Goal: Find contact information: Obtain details needed to contact an individual or organization

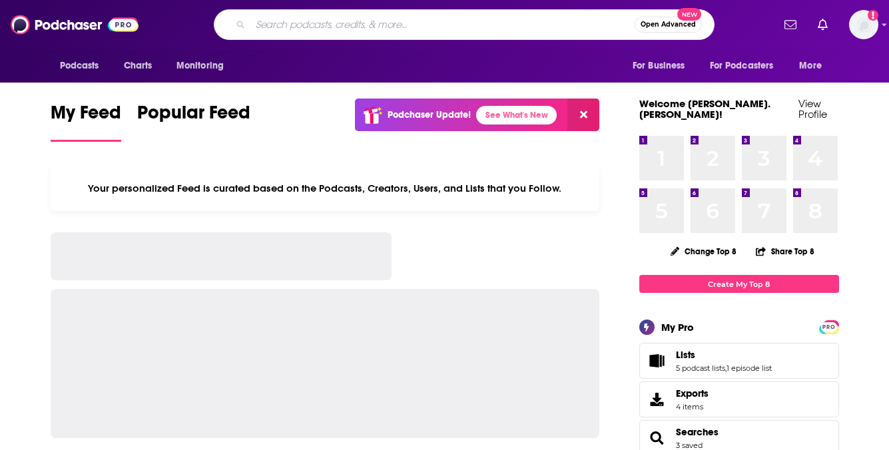
click at [391, 23] on input "Search podcasts, credits, & more..." at bounding box center [442, 24] width 384 height 21
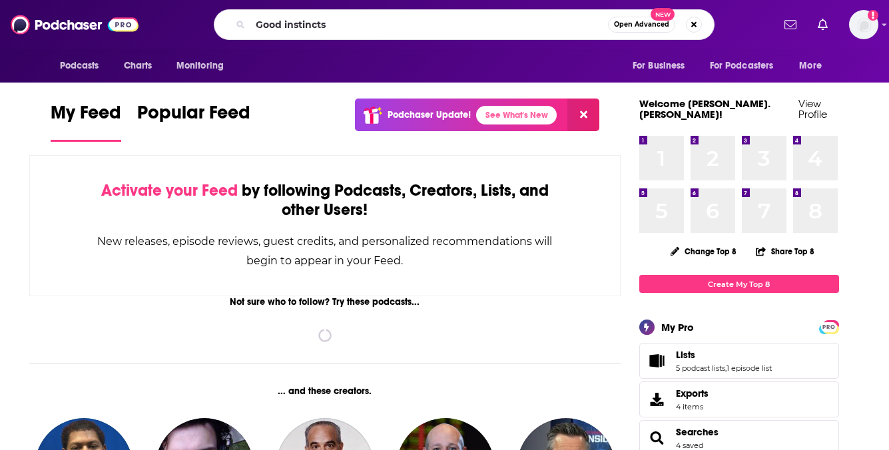
type input "Good instincts"
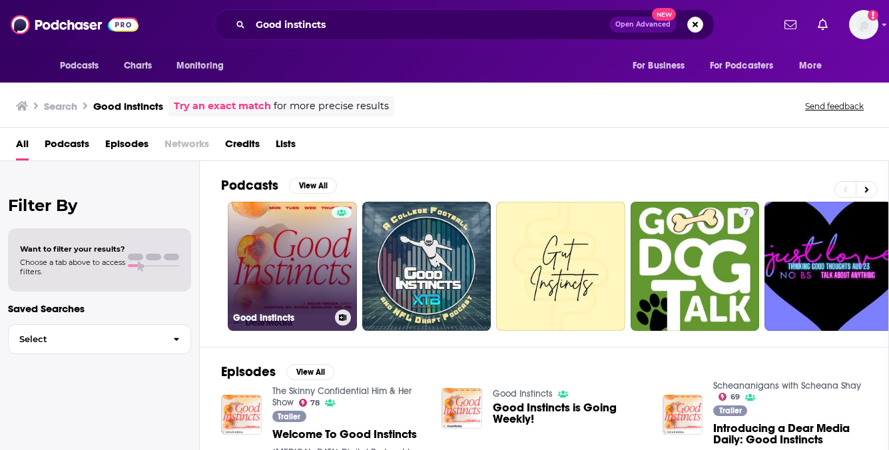
click at [288, 248] on link "Good Instincts" at bounding box center [292, 266] width 129 height 129
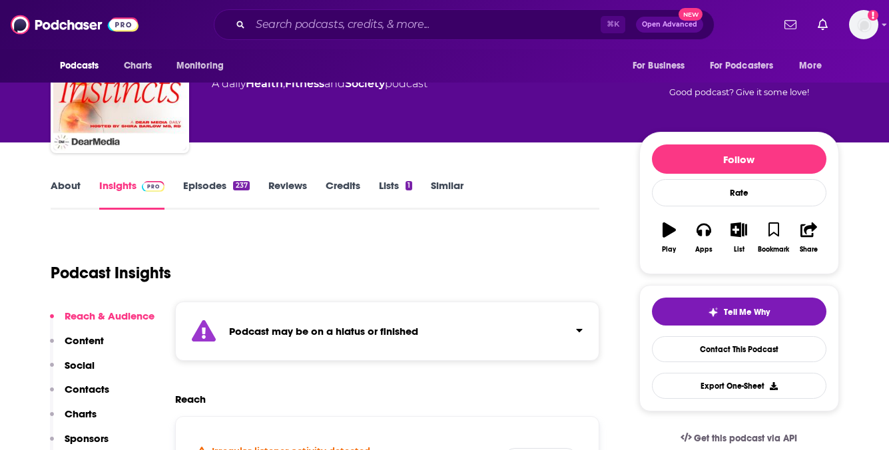
scroll to position [80, 0]
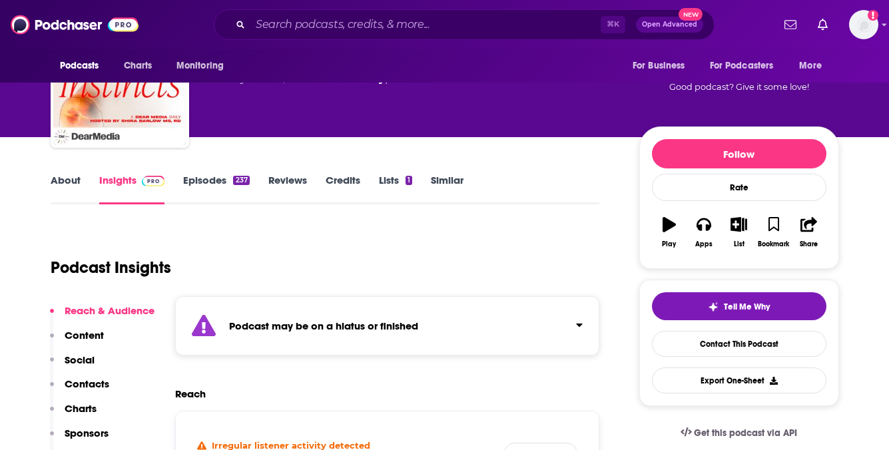
click at [223, 181] on link "Episodes 237" at bounding box center [216, 189] width 66 height 31
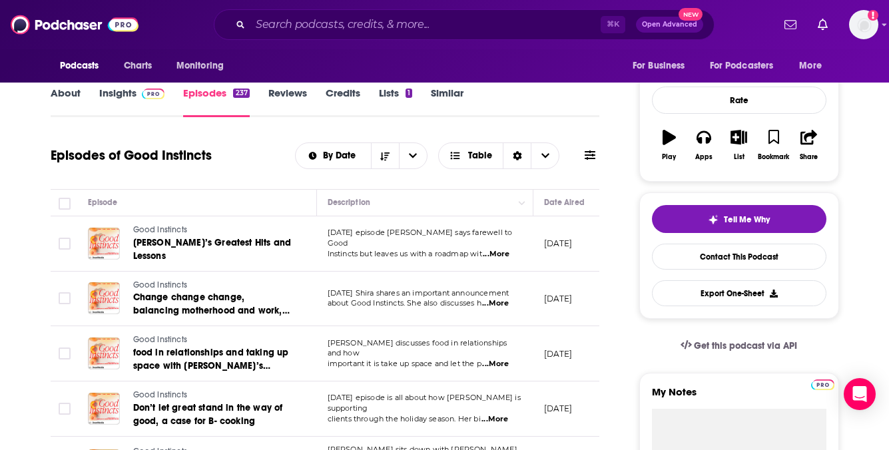
scroll to position [170, 0]
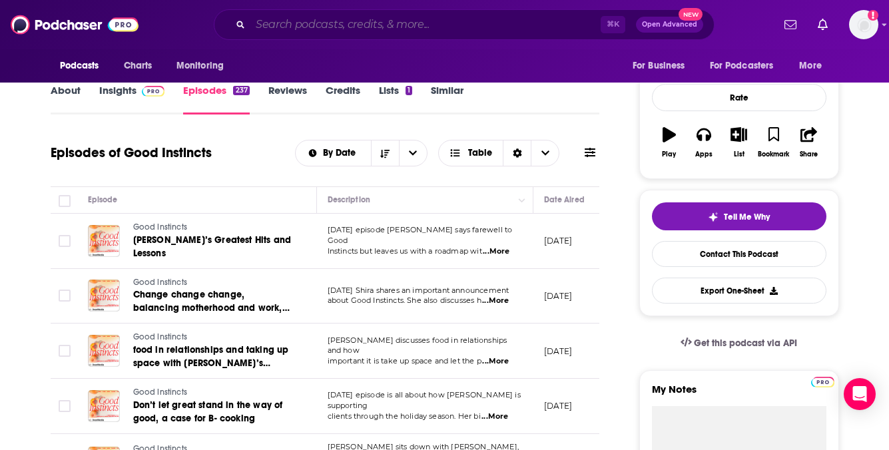
click at [392, 23] on input "Search podcasts, credits, & more..." at bounding box center [425, 24] width 350 height 21
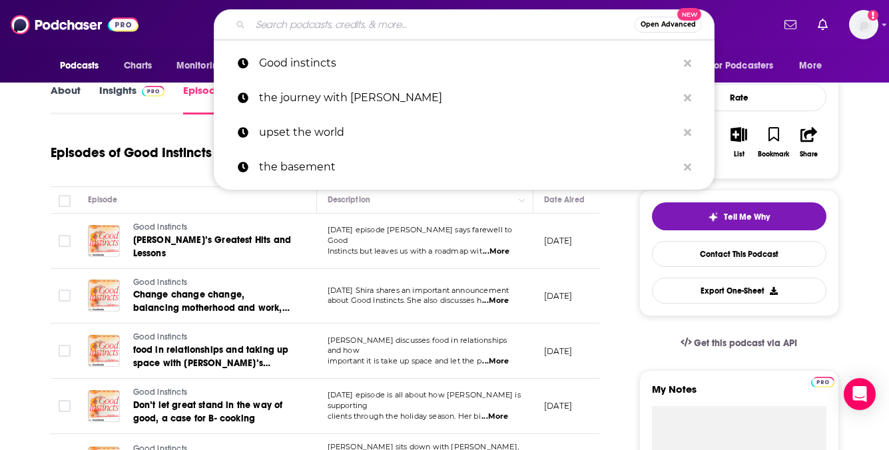
paste input "Mighty Pursuit Podcast"
type input "Mighty Pursuit Podcast"
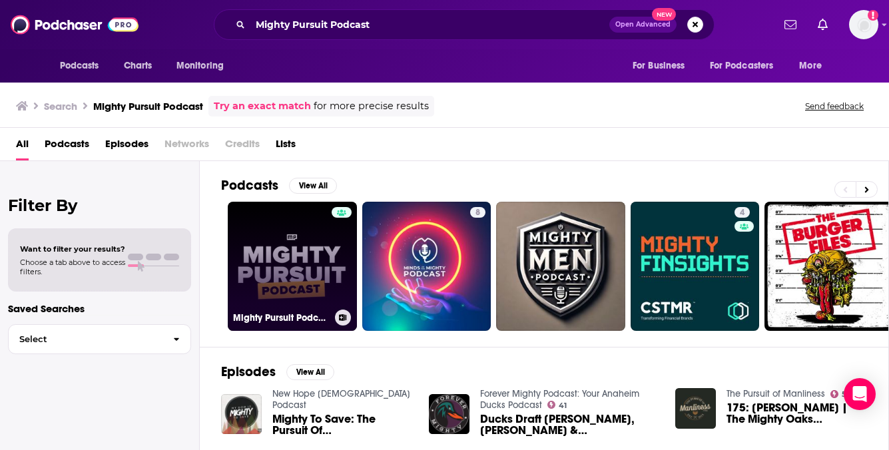
click at [275, 256] on link "Mighty Pursuit Podcast" at bounding box center [292, 266] width 129 height 129
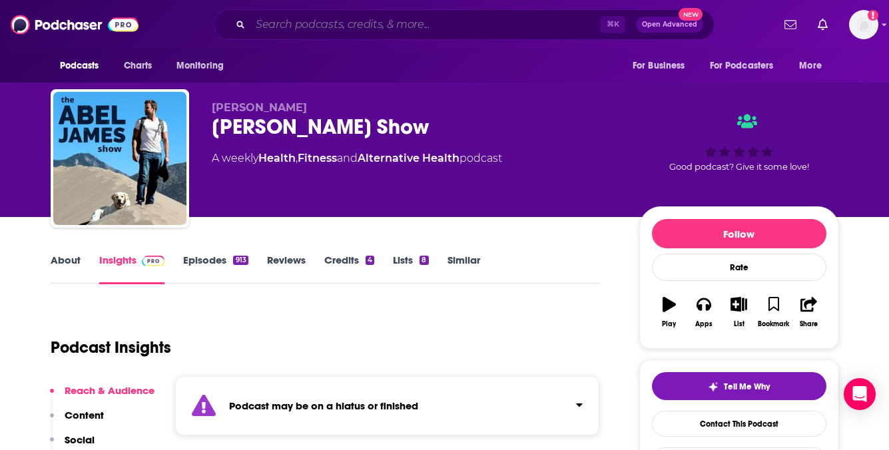
click at [400, 20] on input "Search podcasts, credits, & more..." at bounding box center [425, 24] width 350 height 21
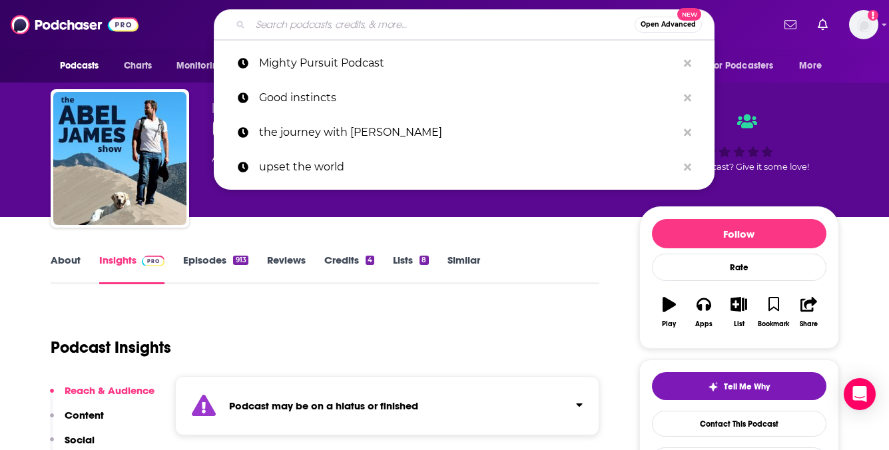
paste input "The Doctor's Kitchen Podcast"
type input "The Doctor's Kitchen Podcast"
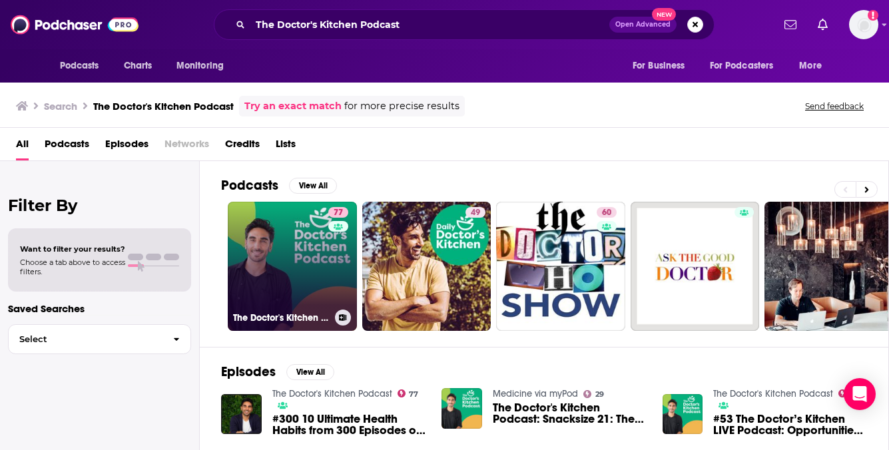
click at [316, 243] on link "77 The Doctor's Kitchen Podcast" at bounding box center [292, 266] width 129 height 129
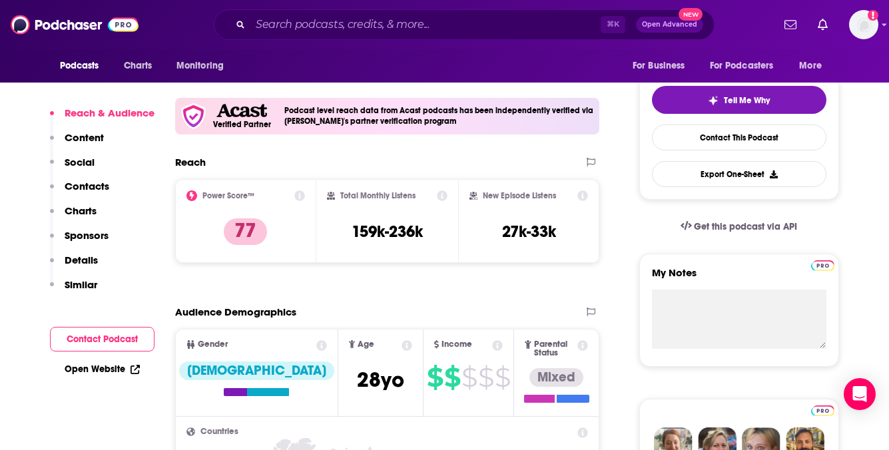
scroll to position [286, 0]
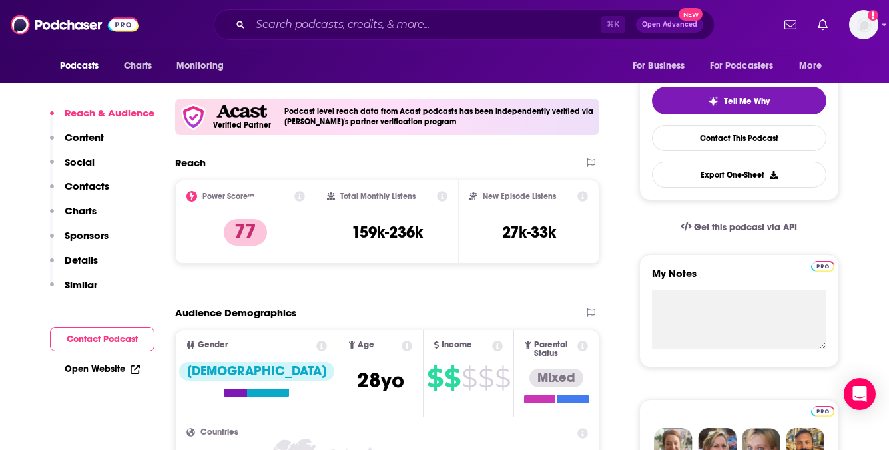
click at [101, 135] on p "Content" at bounding box center [84, 137] width 39 height 13
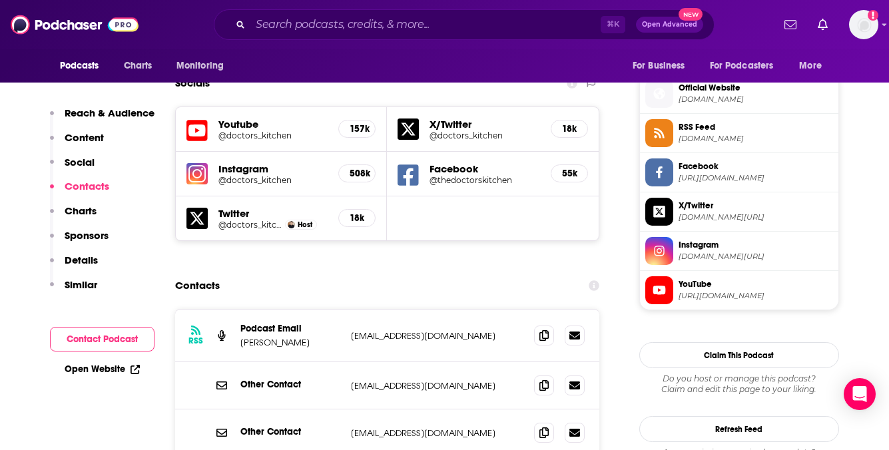
scroll to position [1179, 0]
click at [545, 379] on icon at bounding box center [543, 384] width 9 height 11
click at [254, 174] on h5 "@doctors_kitchen" at bounding box center [273, 179] width 110 height 10
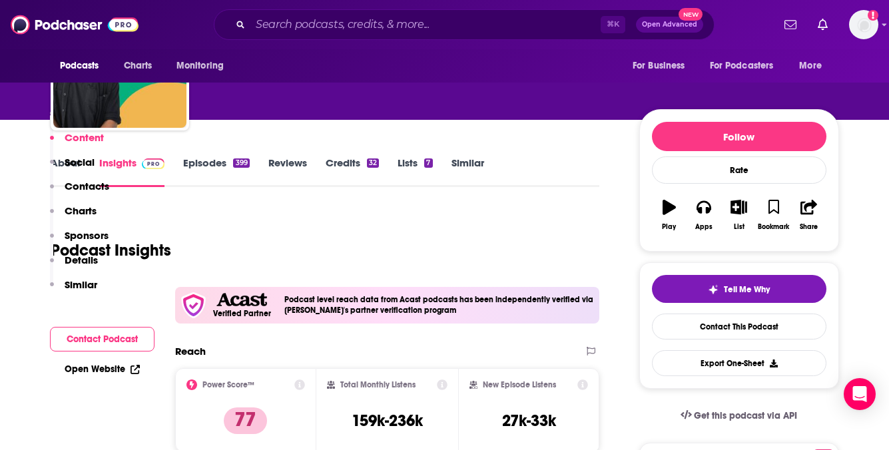
scroll to position [0, 0]
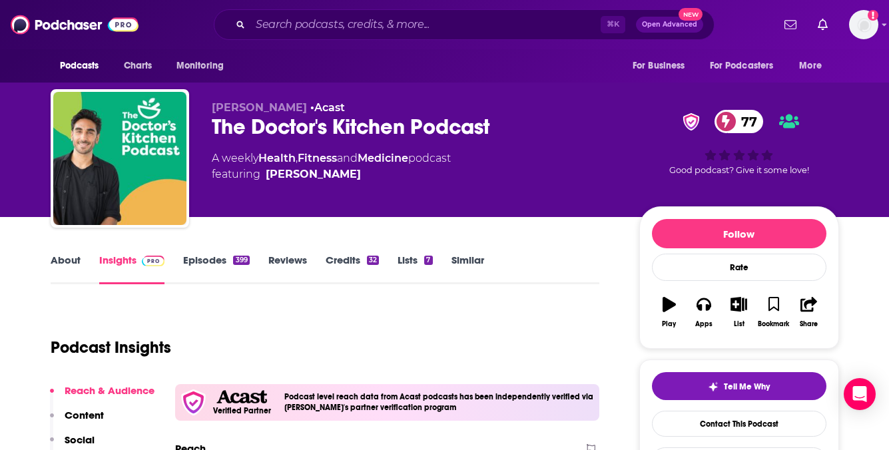
click at [69, 260] on link "About" at bounding box center [66, 269] width 30 height 31
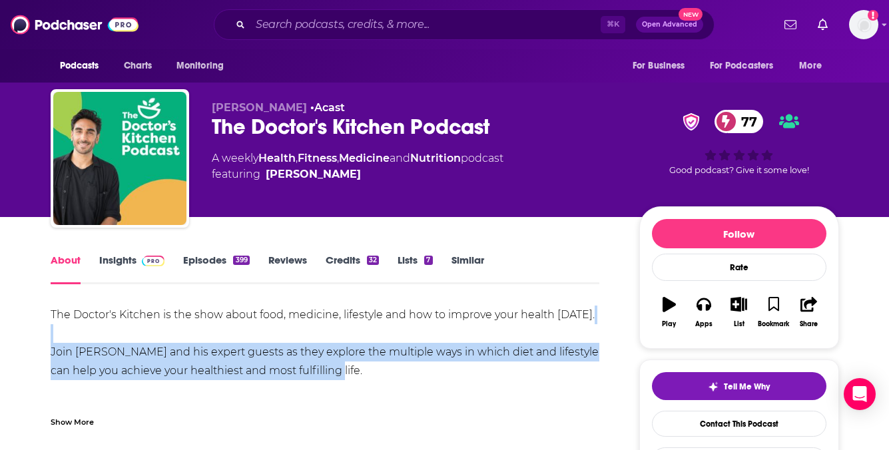
scroll to position [2, 0]
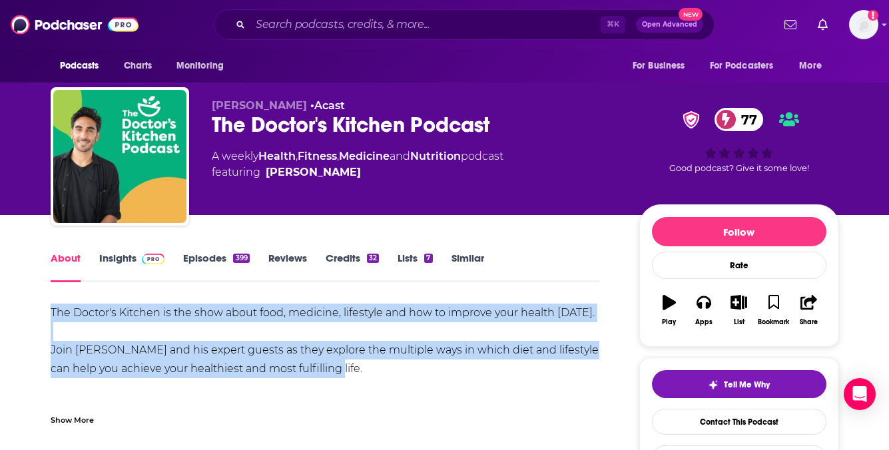
drag, startPoint x: 335, startPoint y: 374, endPoint x: 39, endPoint y: 307, distance: 303.2
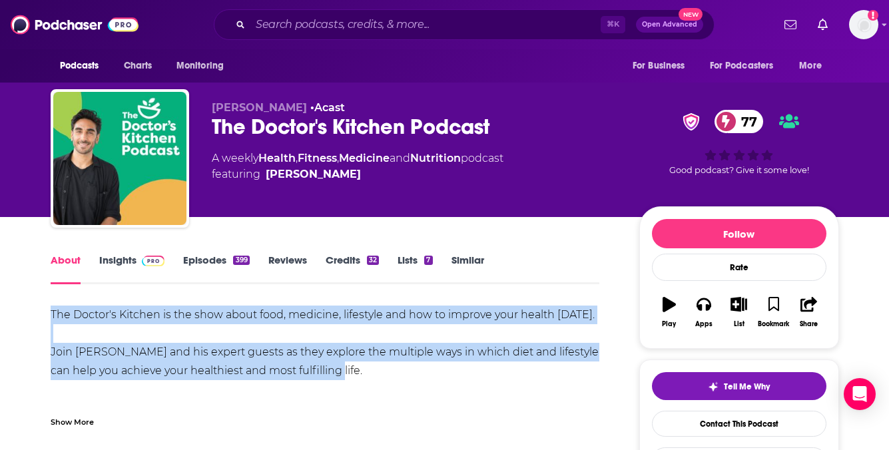
copy div "The Doctor's Kitchen is the show about food, medicine, lifestyle and how to imp…"
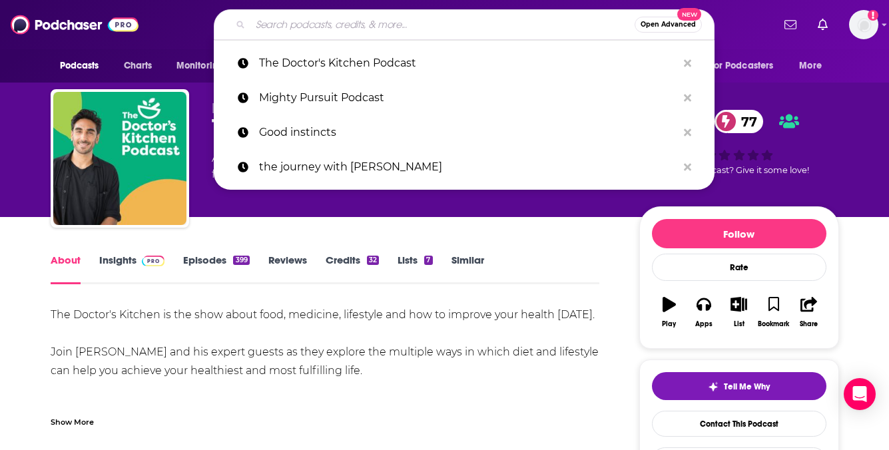
click at [357, 21] on input "Search podcasts, credits, & more..." at bounding box center [442, 24] width 384 height 21
paste input "The Dream Bigger"
type input "The Dream Bigger"
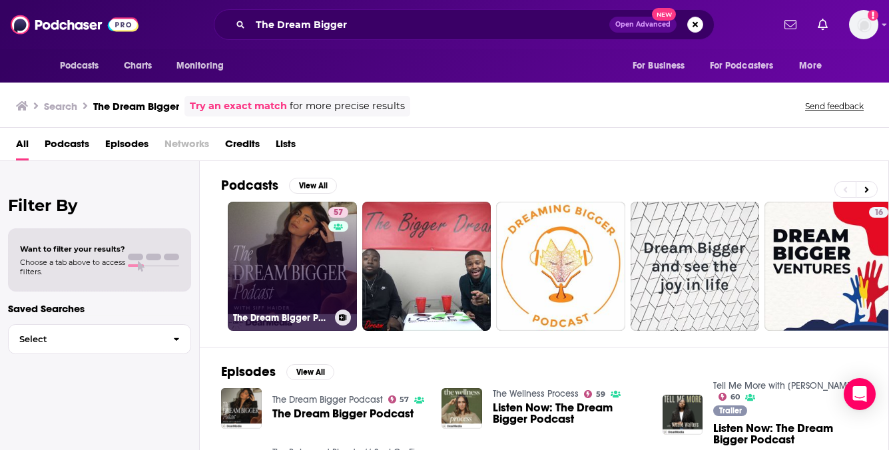
click at [263, 258] on link "57 The Dream Bigger Podcast" at bounding box center [292, 266] width 129 height 129
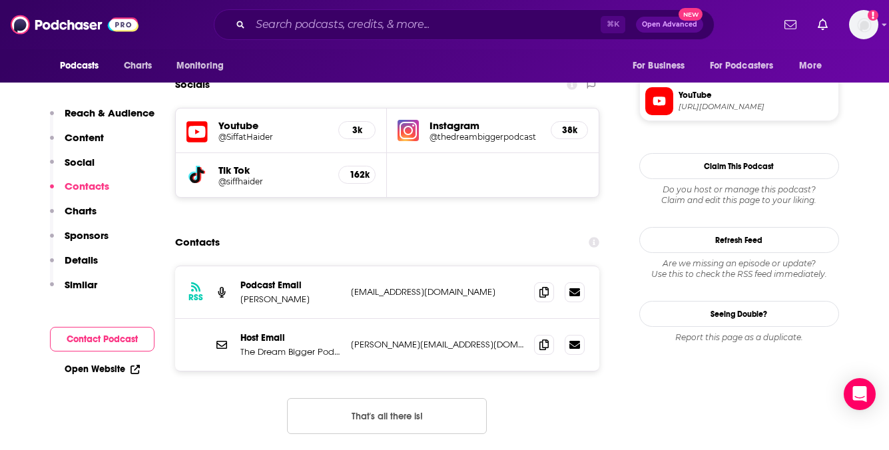
scroll to position [1207, 0]
click at [541, 338] on icon at bounding box center [543, 343] width 9 height 11
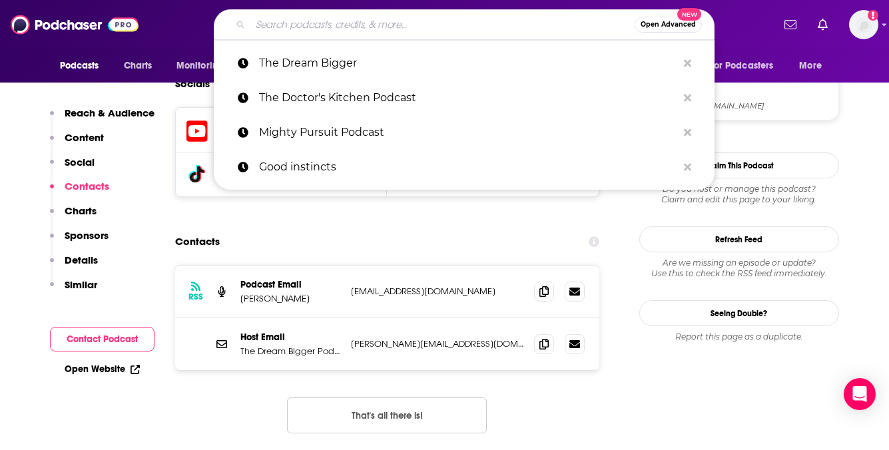
click at [340, 29] on input "Search podcasts, credits, & more..." at bounding box center [442, 24] width 384 height 21
paste input "The [PERSON_NAME] Show"
type input "The [PERSON_NAME] Show"
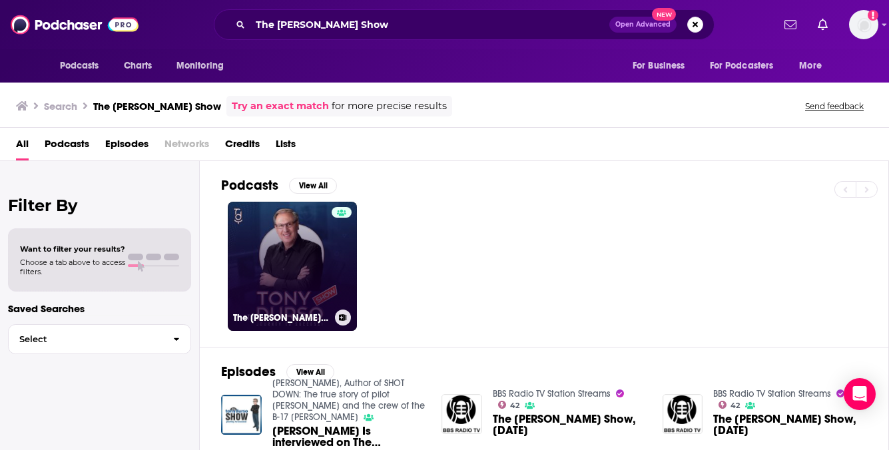
click at [296, 253] on link "The [PERSON_NAME] Show - Journey to Success!" at bounding box center [292, 266] width 129 height 129
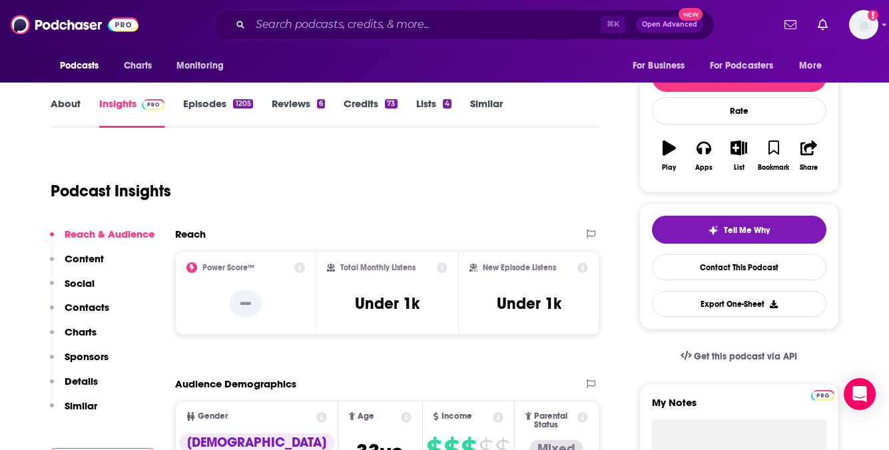
scroll to position [174, 0]
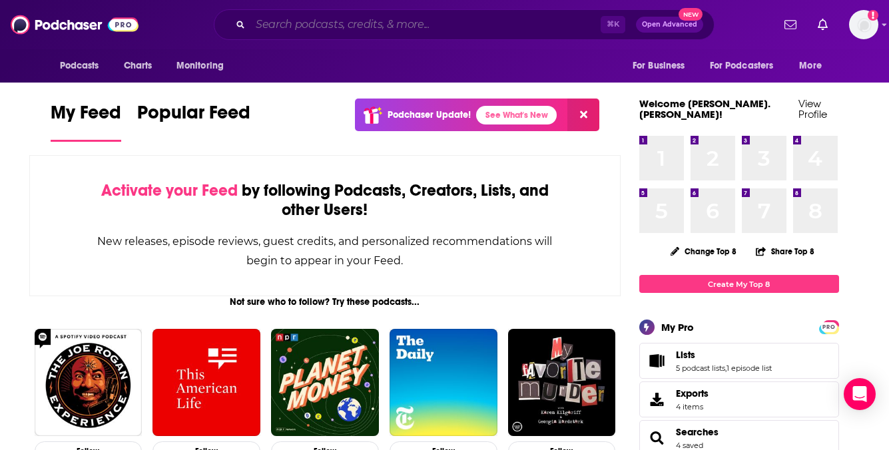
click at [383, 21] on input "Search podcasts, credits, & more..." at bounding box center [425, 24] width 350 height 21
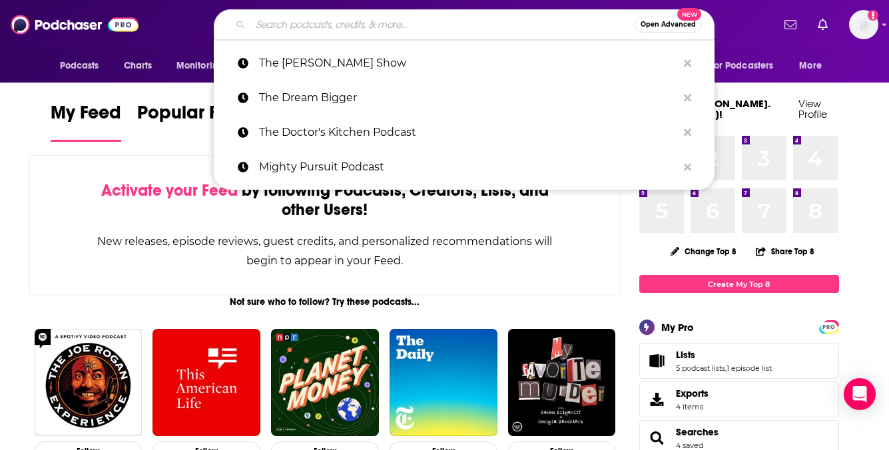
paste input "The [PERSON_NAME] Show"
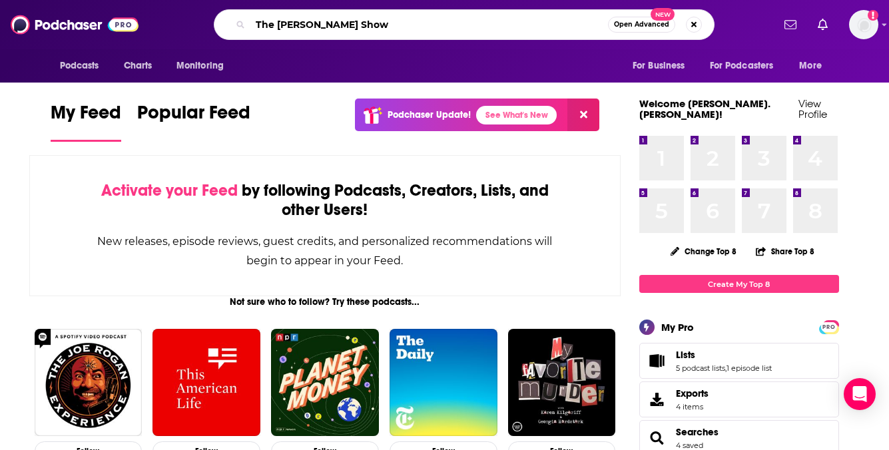
type input "The [PERSON_NAME] Show"
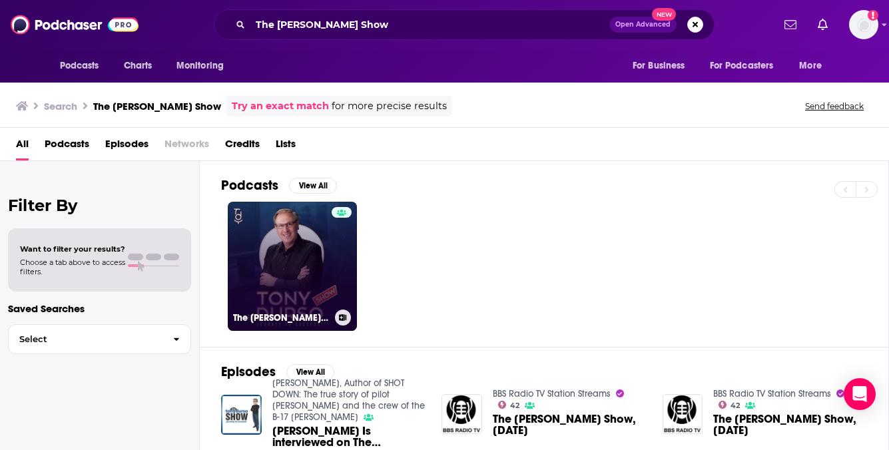
click at [269, 266] on link "The [PERSON_NAME] Show - Journey to Success!" at bounding box center [292, 266] width 129 height 129
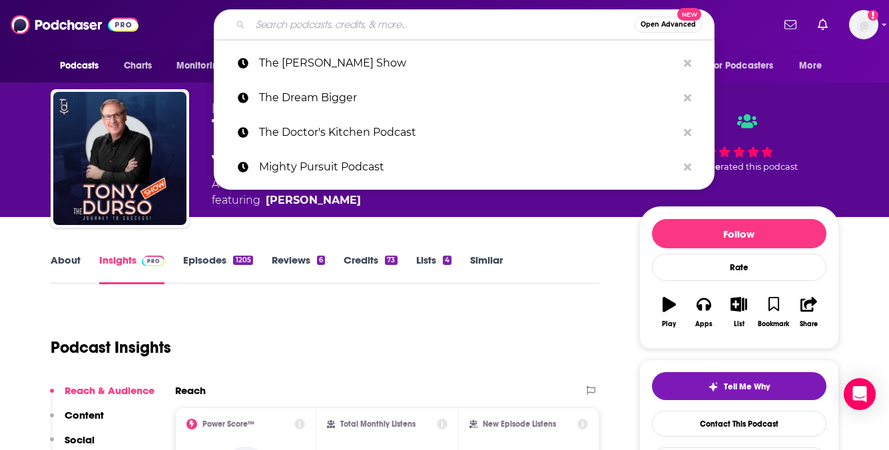
click at [365, 32] on input "Search podcasts, credits, & more..." at bounding box center [442, 24] width 384 height 21
paste input "Wellness Her Way"
type input "Wellness Her Way"
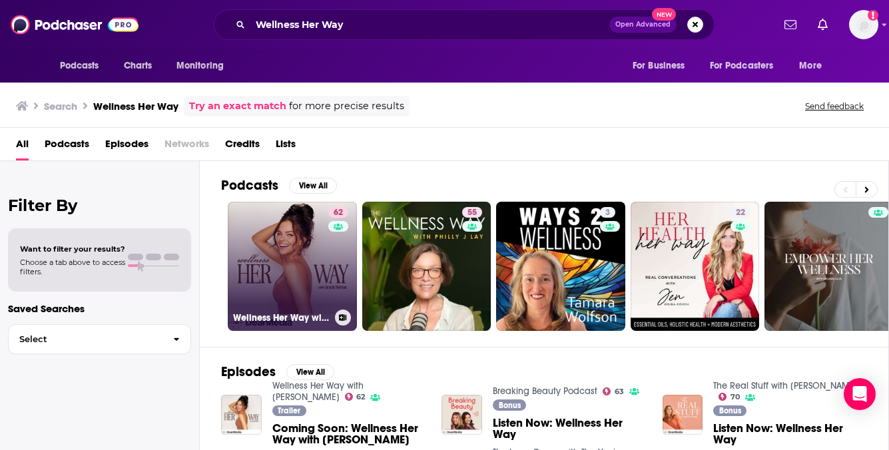
click at [280, 248] on link "62 Wellness Her Way with [PERSON_NAME]" at bounding box center [292, 266] width 129 height 129
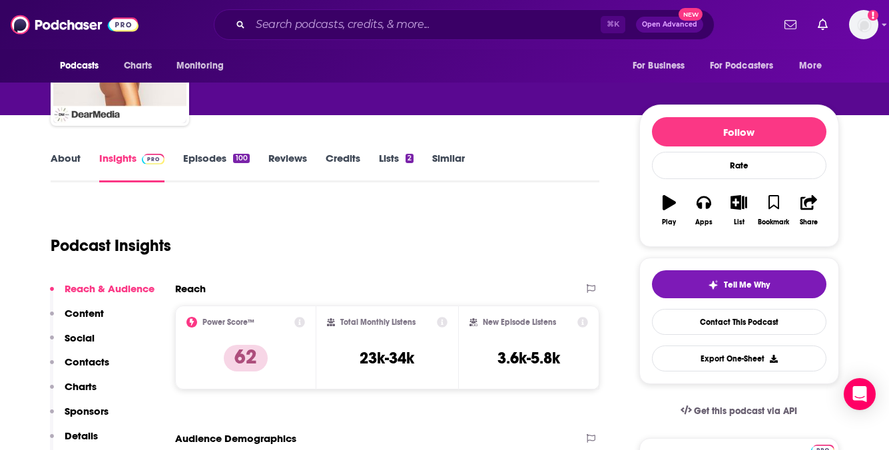
click at [104, 361] on p "Contacts" at bounding box center [87, 362] width 45 height 13
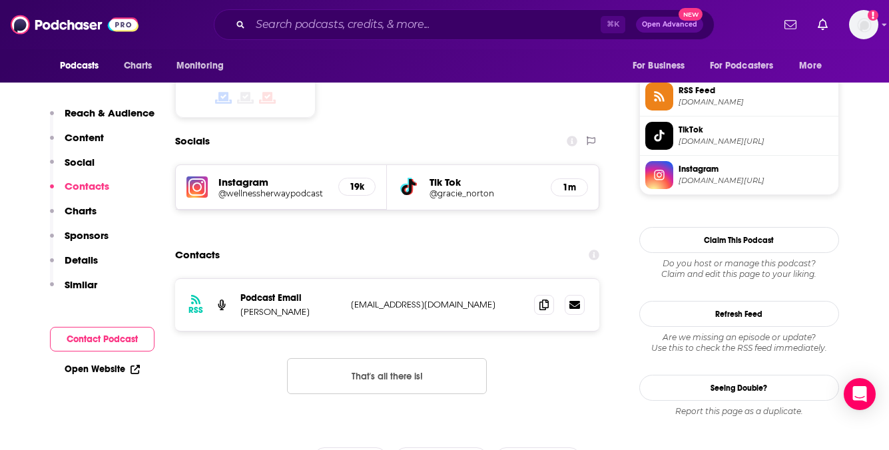
scroll to position [1099, 0]
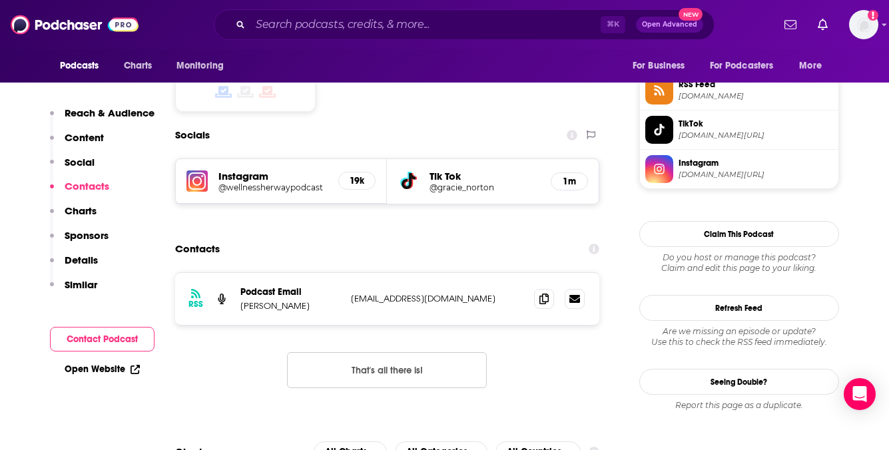
click at [312, 182] on h5 "@wellnessherwaypodcast" at bounding box center [273, 187] width 110 height 10
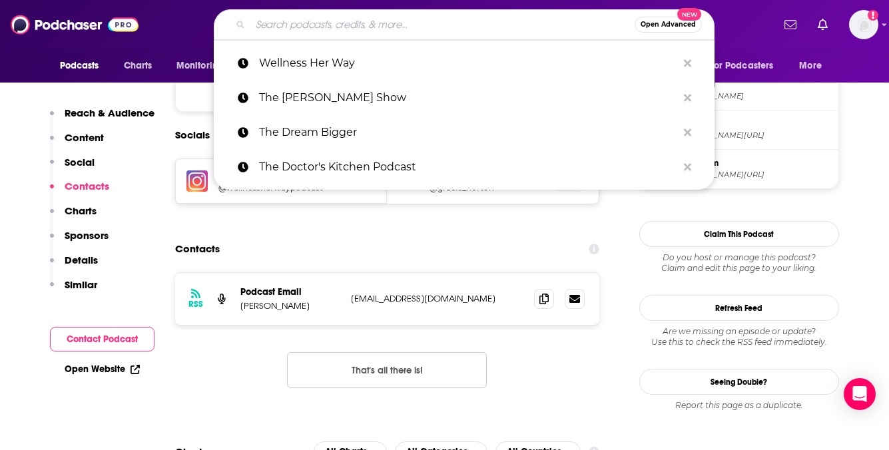
click at [369, 21] on input "Search podcasts, credits, & more..." at bounding box center [442, 24] width 384 height 21
paste input "[PERSON_NAME]"
type input "[PERSON_NAME]"
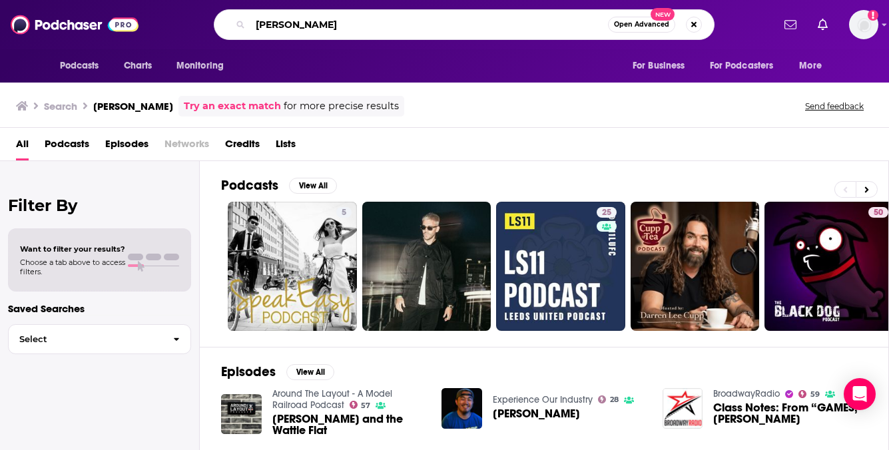
drag, startPoint x: 399, startPoint y: 29, endPoint x: 244, endPoint y: 22, distance: 154.6
click at [244, 22] on div "[PERSON_NAME] Open Advanced New" at bounding box center [464, 24] width 501 height 31
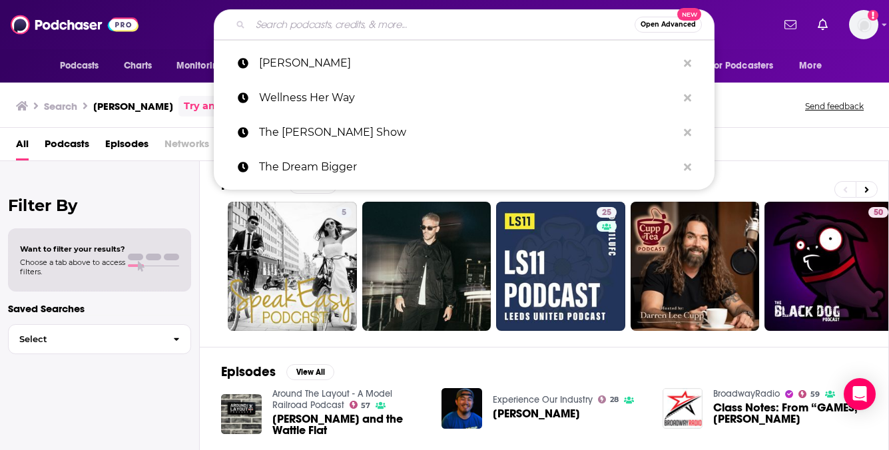
paste input "Why Isn't Everyone Doing This"
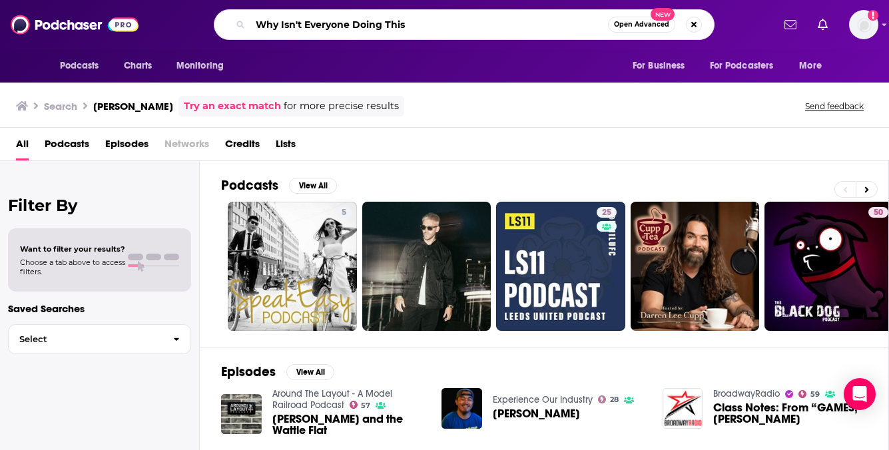
type input "Why Isn't Everyone Doing This"
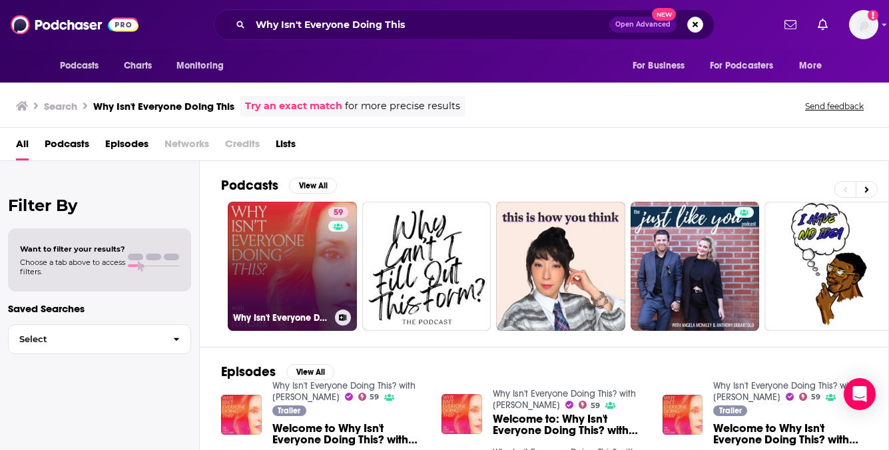
click at [309, 261] on link "59 Why Isn't Everyone Doing This? with [PERSON_NAME]" at bounding box center [292, 266] width 129 height 129
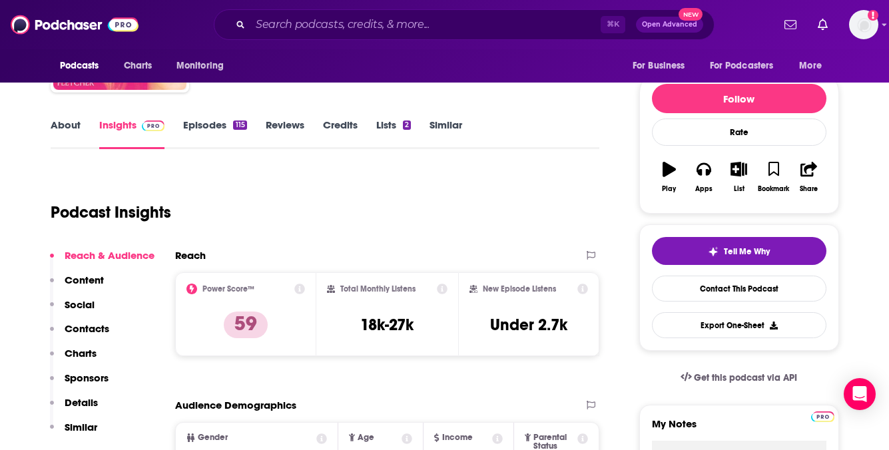
scroll to position [137, 0]
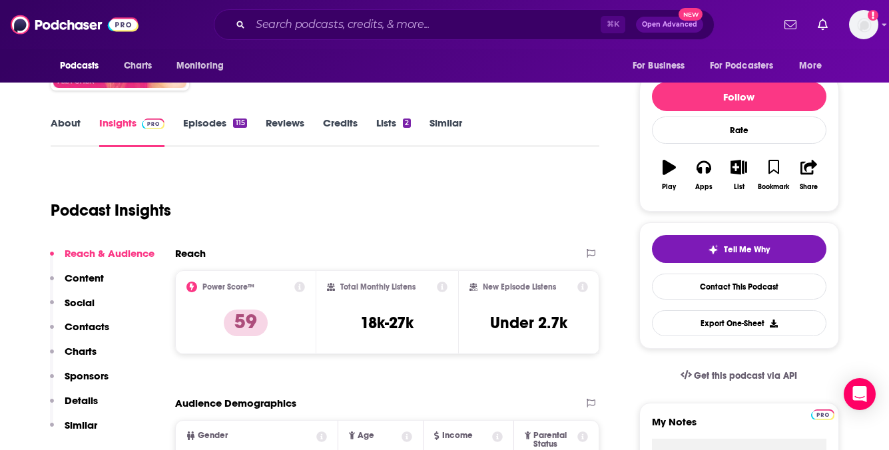
click at [95, 325] on p "Contacts" at bounding box center [87, 326] width 45 height 13
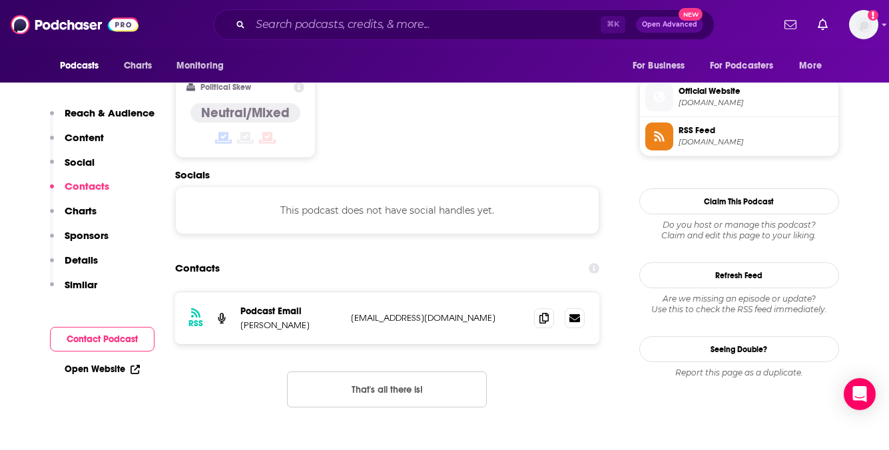
scroll to position [1057, 0]
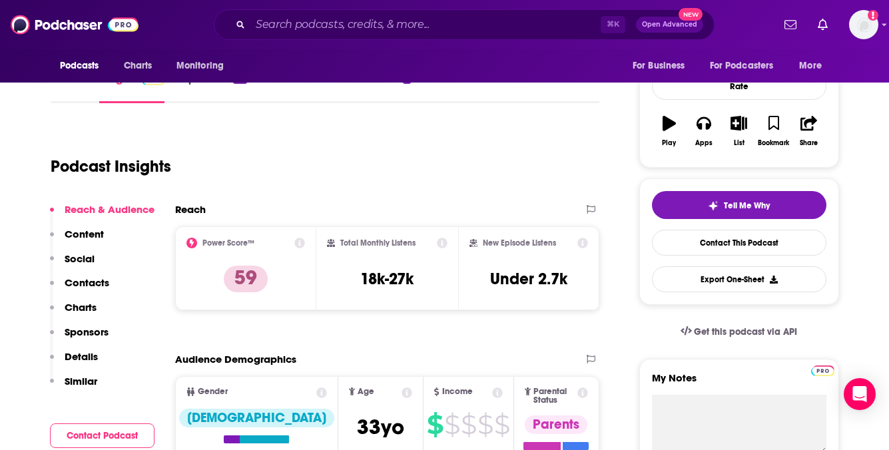
click at [87, 254] on p "Social" at bounding box center [80, 258] width 30 height 13
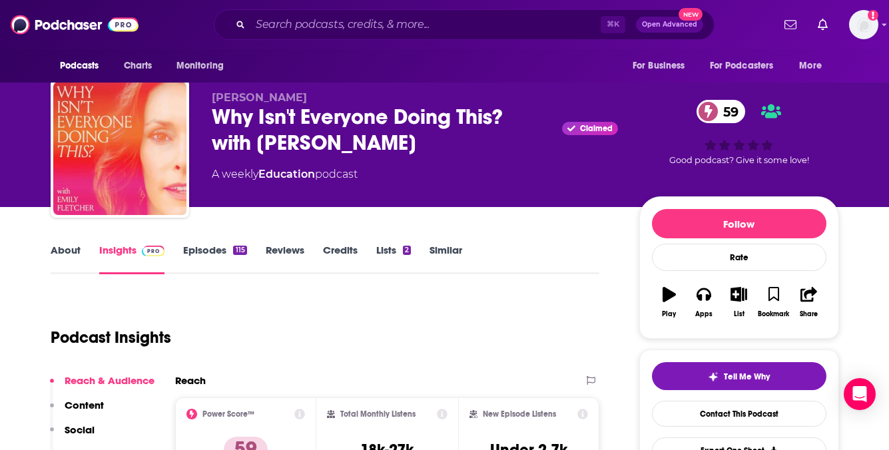
scroll to position [0, 0]
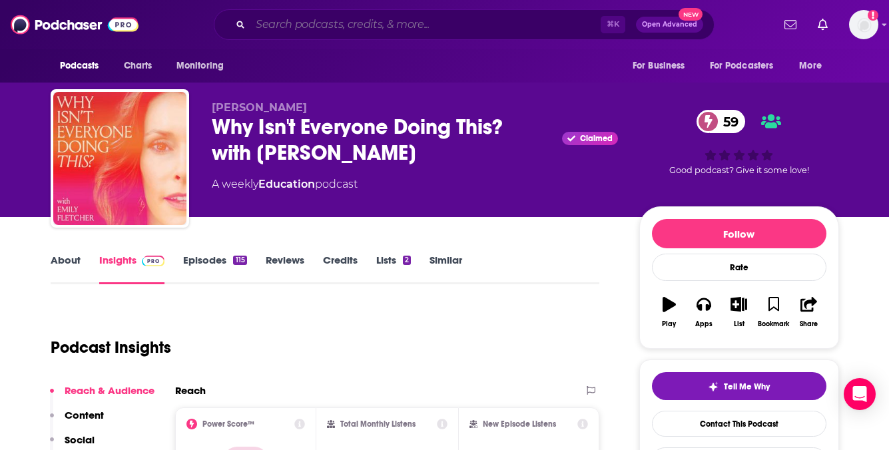
click at [400, 25] on input "Search podcasts, credits, & more..." at bounding box center [425, 24] width 350 height 21
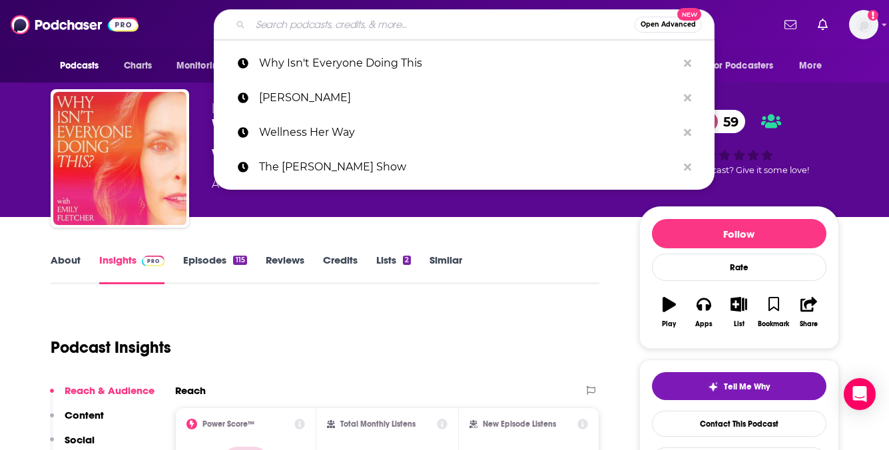
paste input "Better [DATE] with [PERSON_NAME]"
type input "Better [DATE] with [PERSON_NAME]"
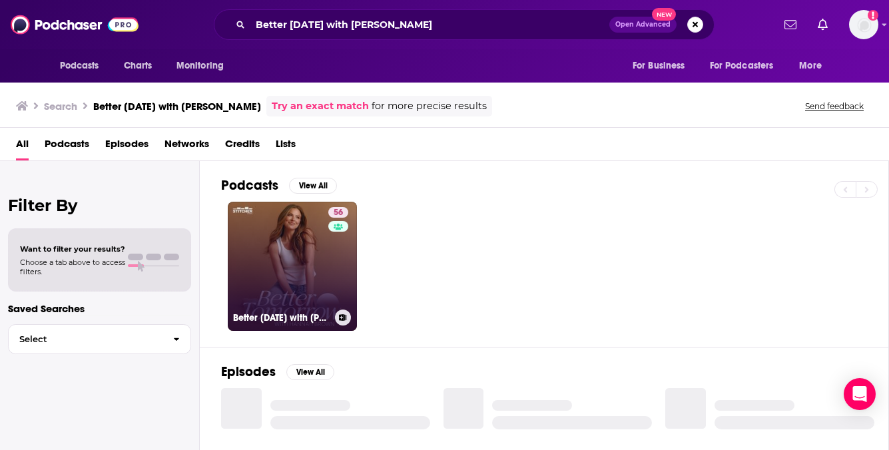
click at [289, 263] on link "56 Better [DATE] with [PERSON_NAME]" at bounding box center [292, 266] width 129 height 129
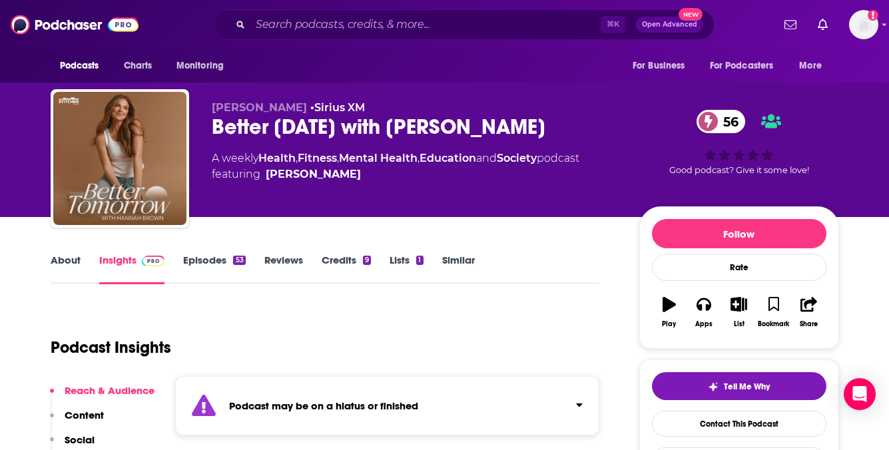
scroll to position [72, 0]
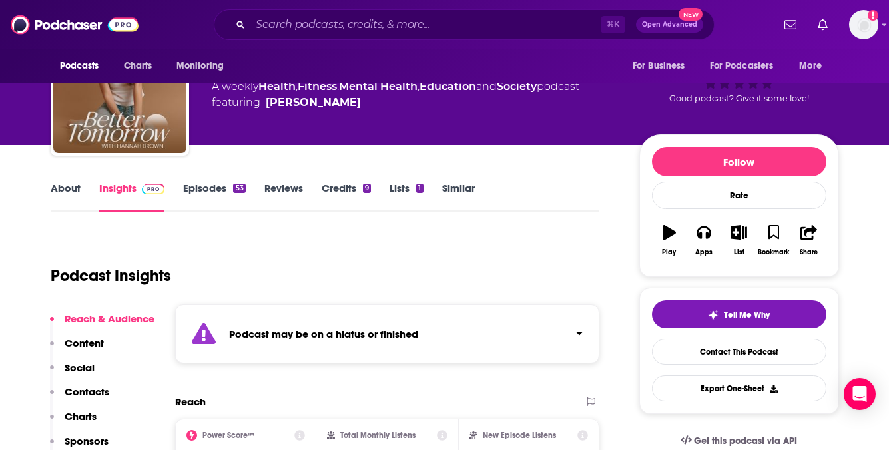
click at [214, 191] on link "Episodes 53" at bounding box center [214, 197] width 62 height 31
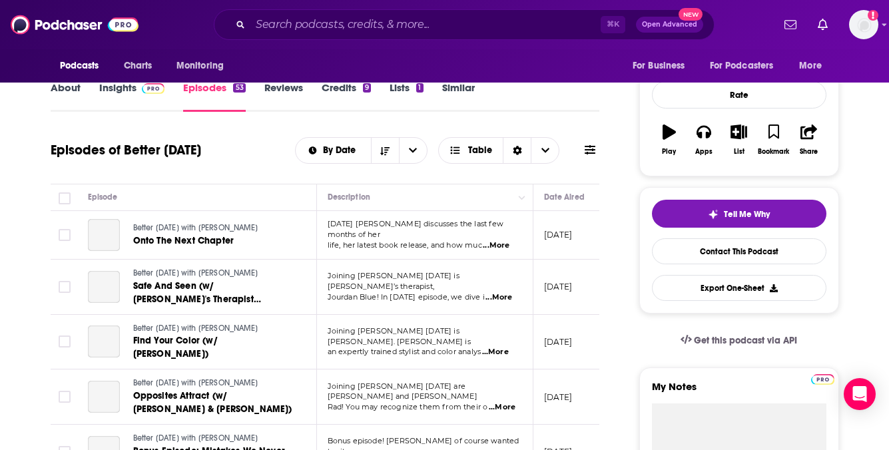
scroll to position [176, 0]
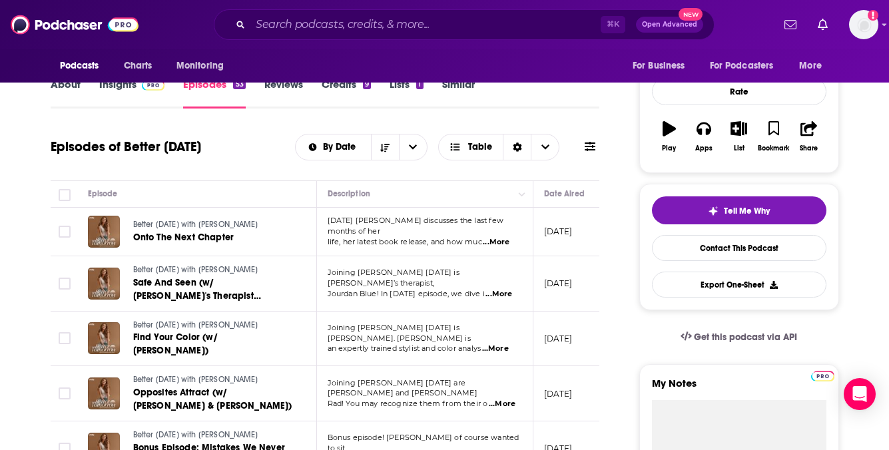
click at [138, 89] on span at bounding box center [151, 84] width 29 height 13
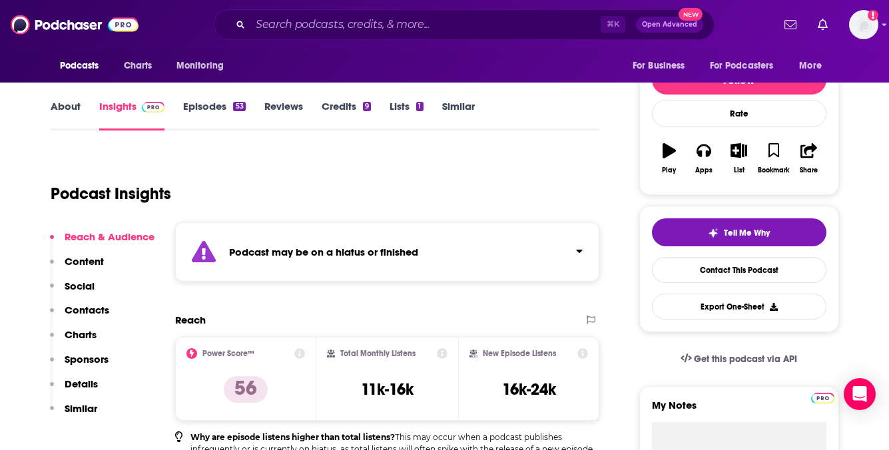
click at [95, 312] on p "Contacts" at bounding box center [87, 310] width 45 height 13
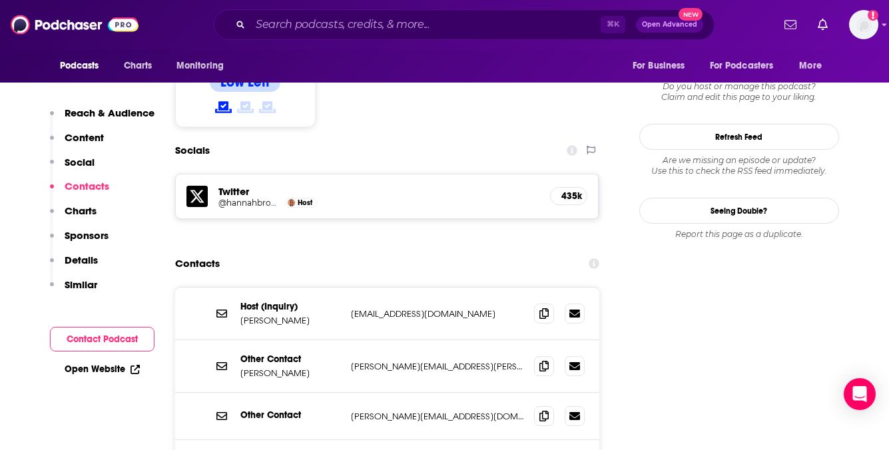
scroll to position [1215, 0]
click at [541, 307] on icon at bounding box center [543, 312] width 9 height 11
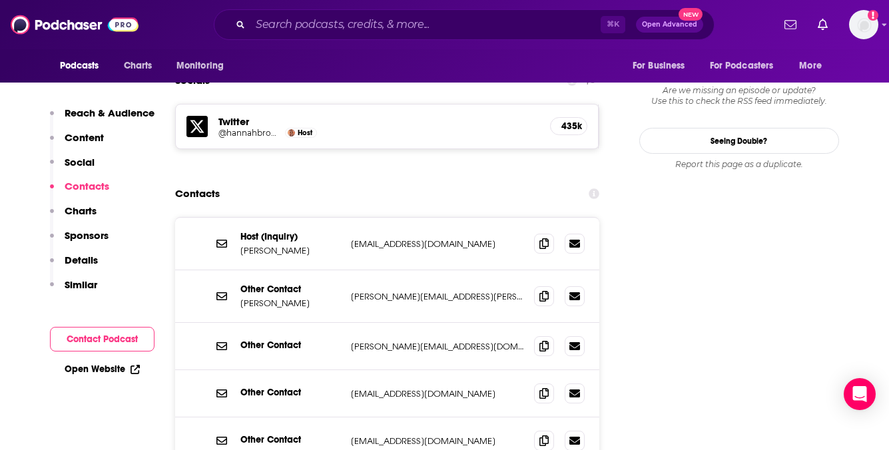
scroll to position [1302, 0]
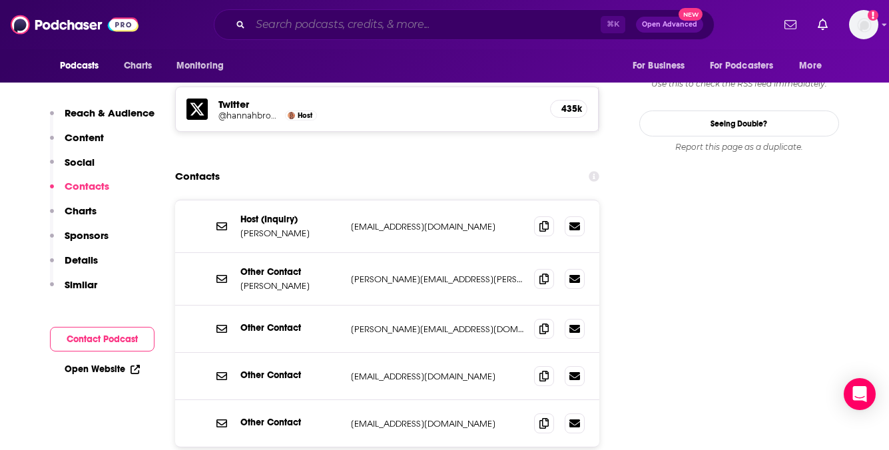
click at [400, 22] on input "Search podcasts, credits, & more..." at bounding box center [425, 24] width 350 height 21
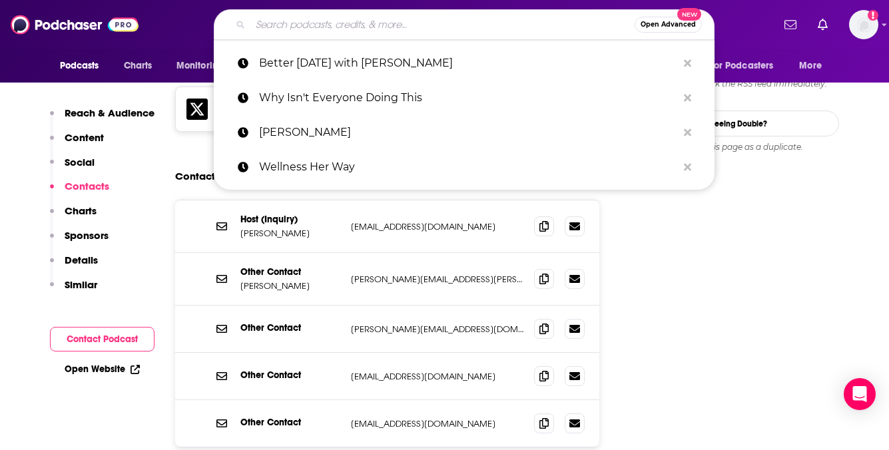
paste input "Modern Mentor with [PERSON_NAME]"
type input "Modern Mentor with [PERSON_NAME]"
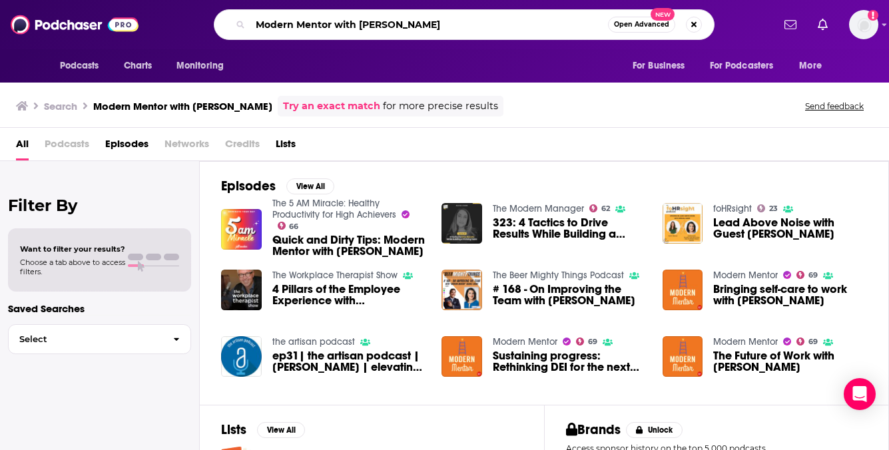
drag, startPoint x: 434, startPoint y: 25, endPoint x: 336, endPoint y: 25, distance: 98.6
click at [336, 25] on input "Modern Mentor with [PERSON_NAME]" at bounding box center [429, 24] width 358 height 21
type input "Modern Mentor"
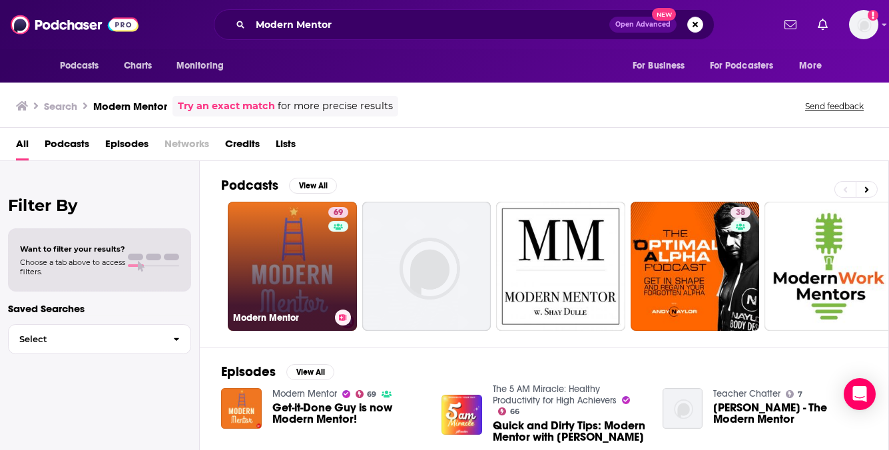
click at [274, 269] on link "69 Modern Mentor" at bounding box center [292, 266] width 129 height 129
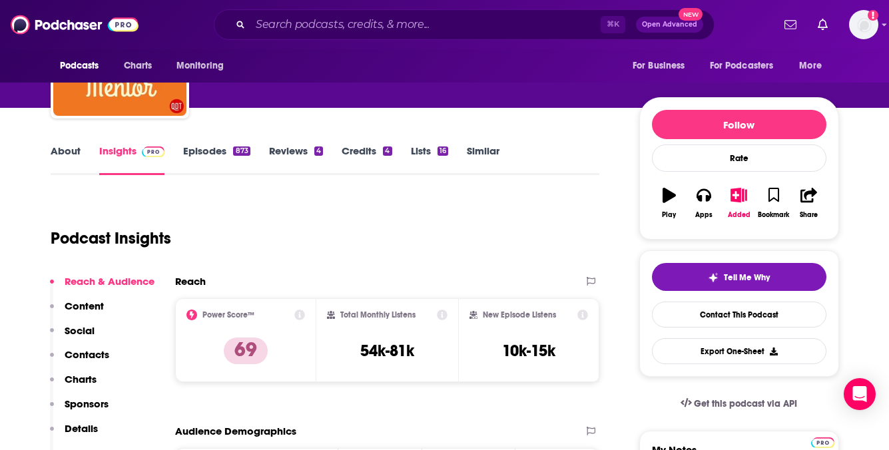
click at [98, 353] on p "Contacts" at bounding box center [87, 354] width 45 height 13
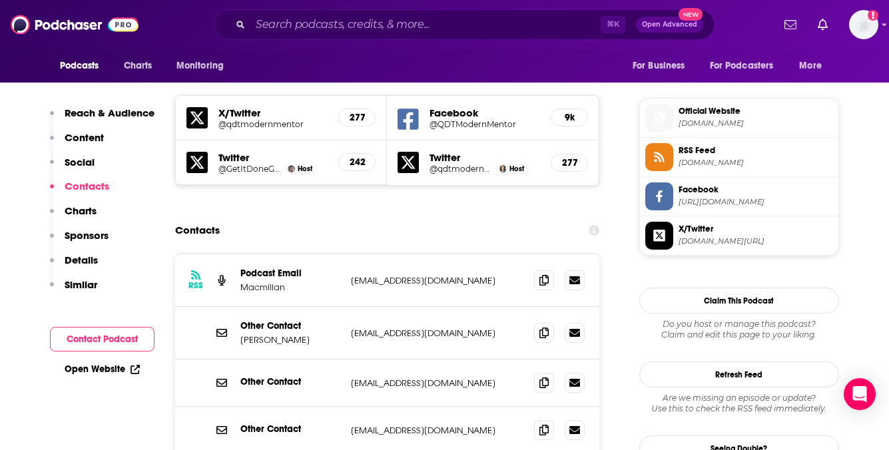
scroll to position [1175, 0]
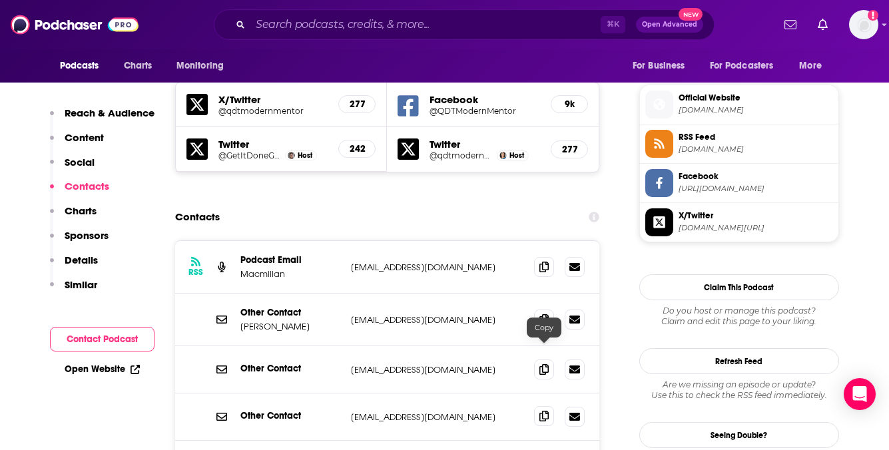
click at [542, 411] on icon at bounding box center [543, 416] width 9 height 11
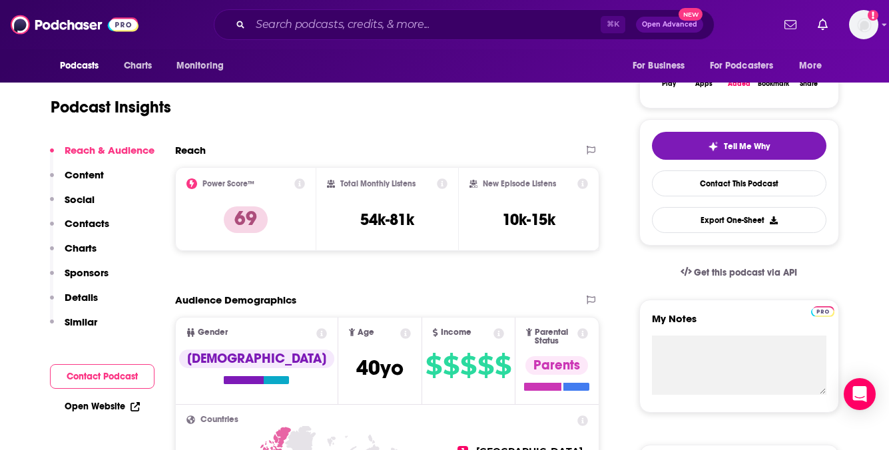
scroll to position [0, 0]
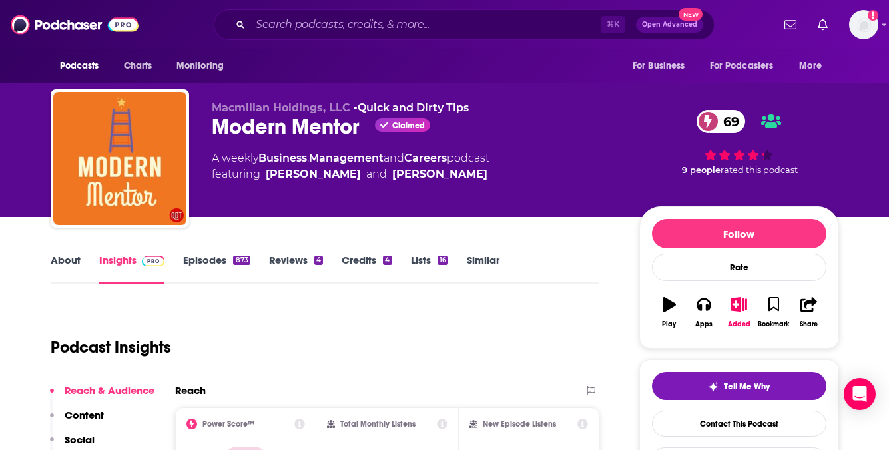
click at [78, 264] on link "About" at bounding box center [66, 269] width 30 height 31
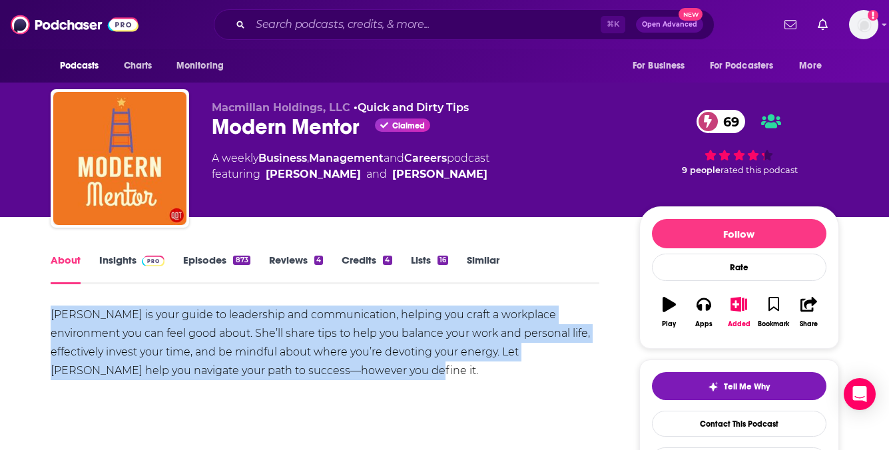
drag, startPoint x: 374, startPoint y: 371, endPoint x: 43, endPoint y: 314, distance: 335.9
copy div "[PERSON_NAME] is your guide to leadership and communication, helping you craft …"
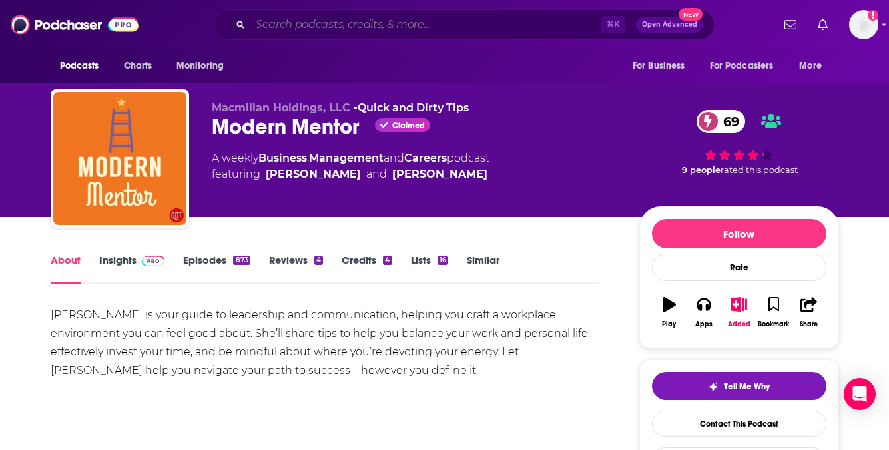
click at [388, 19] on input "Search podcasts, credits, & more..." at bounding box center [425, 24] width 350 height 21
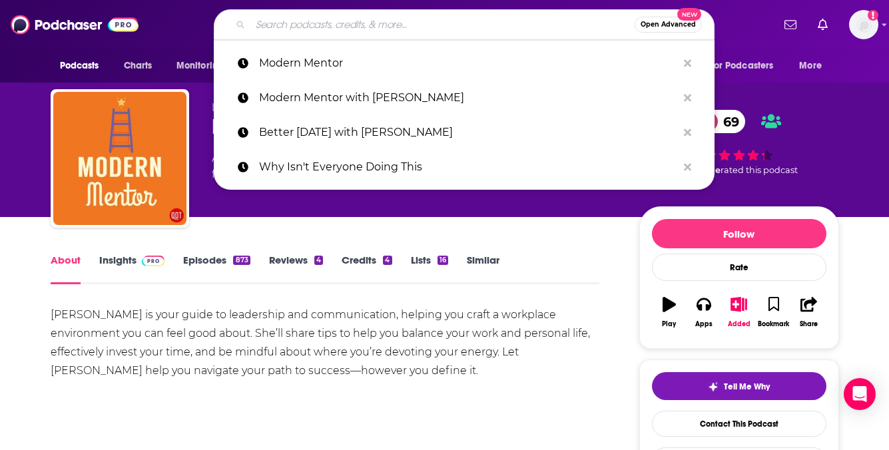
paste input "Culture Apothecary with [PERSON_NAME]"
type input "Culture Apothecary with [PERSON_NAME]"
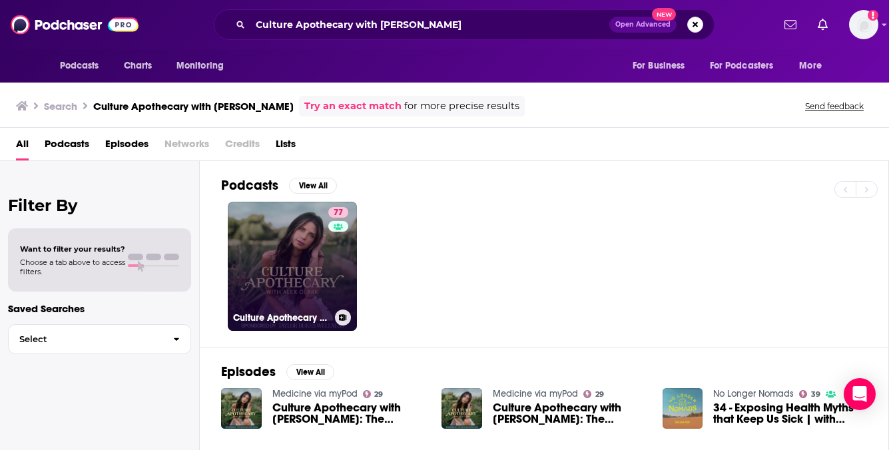
click at [274, 263] on link "77 Culture Apothecary with [PERSON_NAME]" at bounding box center [292, 266] width 129 height 129
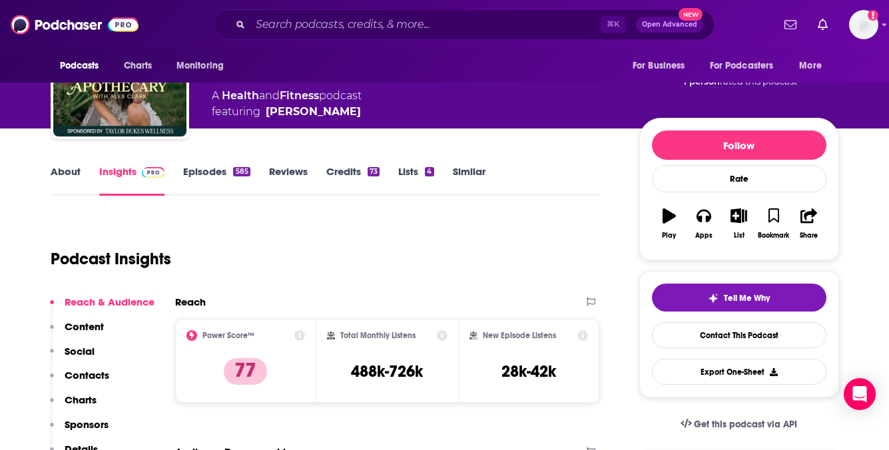
click at [97, 373] on p "Contacts" at bounding box center [87, 375] width 45 height 13
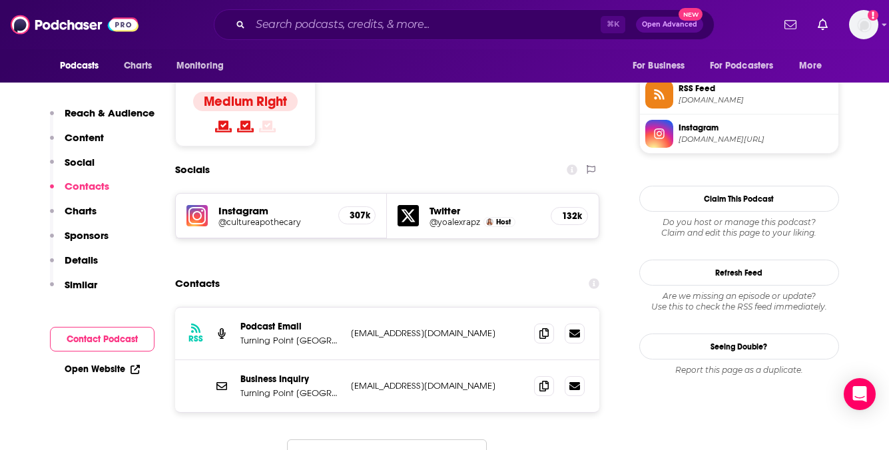
scroll to position [1100, 0]
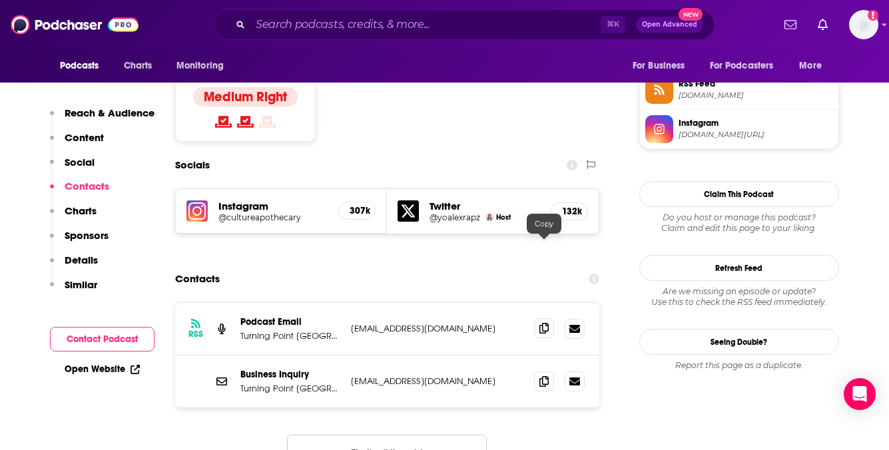
click at [540, 323] on icon at bounding box center [543, 328] width 9 height 11
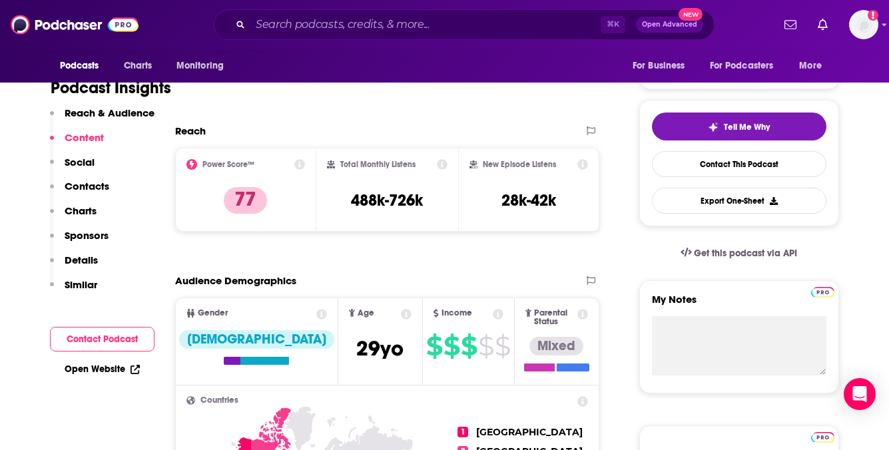
scroll to position [0, 0]
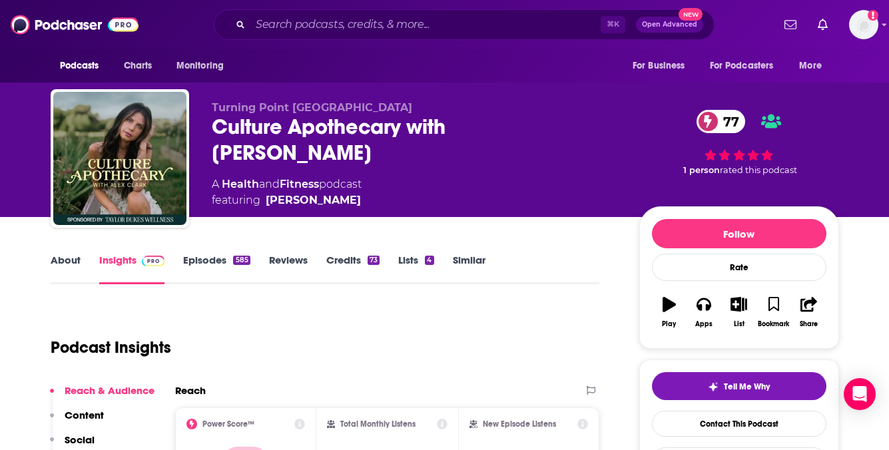
click at [63, 264] on link "About" at bounding box center [66, 269] width 30 height 31
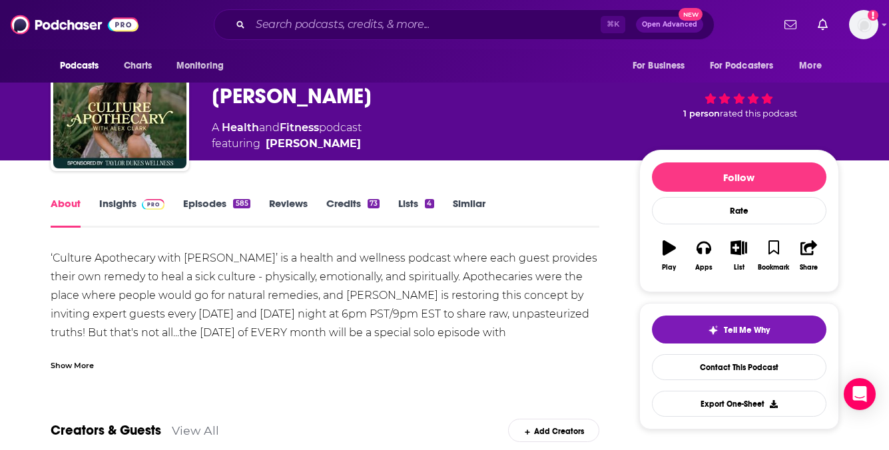
scroll to position [62, 0]
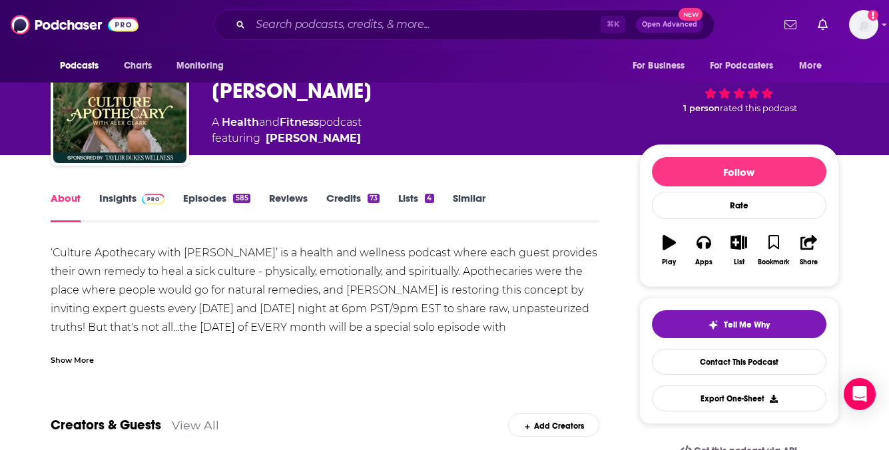
click at [82, 360] on div "Show More" at bounding box center [72, 359] width 43 height 13
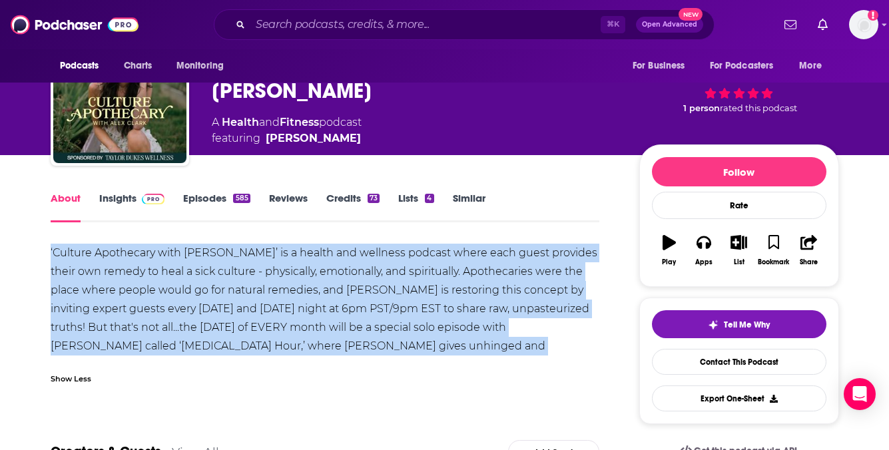
drag, startPoint x: 521, startPoint y: 343, endPoint x: 47, endPoint y: 250, distance: 483.3
copy div "‘Culture Apothecary with [PERSON_NAME]’ is a health and wellness podcast where …"
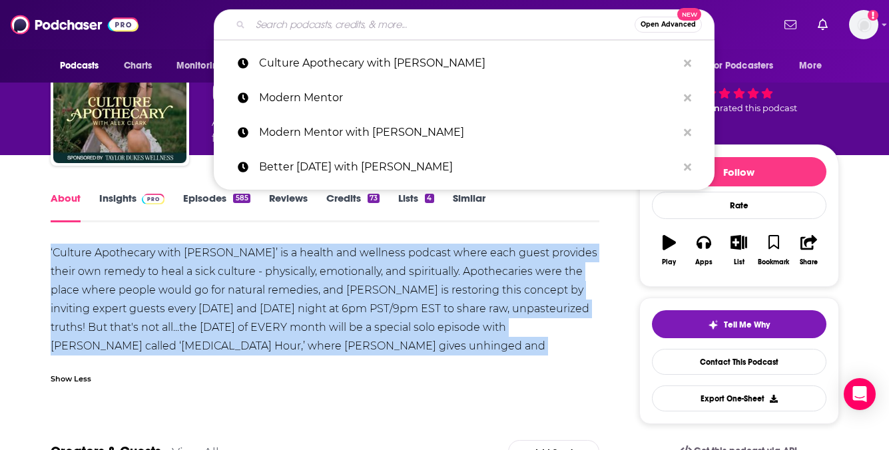
click at [358, 29] on input "Search podcasts, credits, & more..." at bounding box center [442, 24] width 384 height 21
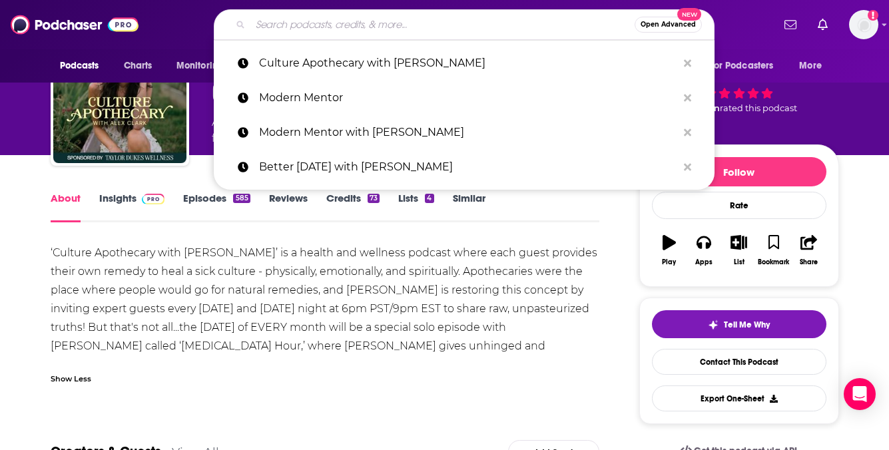
click at [358, 29] on input "Search podcasts, credits, & more..." at bounding box center [442, 24] width 384 height 21
paste input "This Week in Startups with [PERSON_NAME]"
type input "This Week in Startups with [PERSON_NAME]"
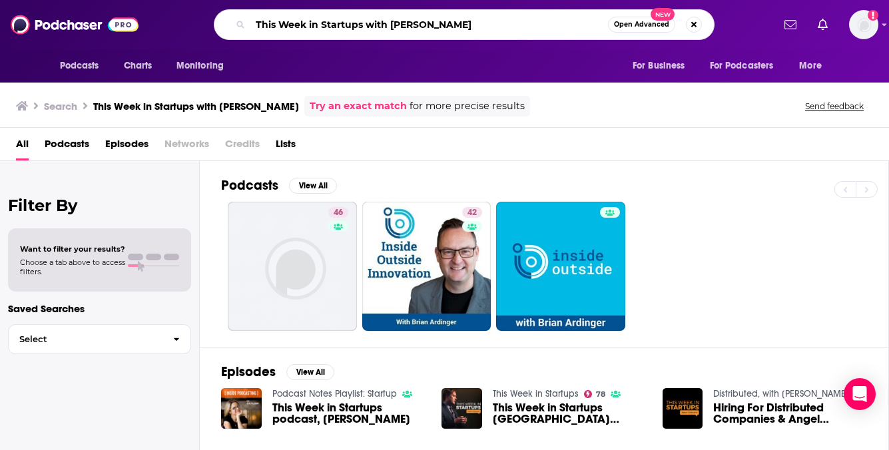
click at [348, 19] on input "This Week in Startups with [PERSON_NAME]" at bounding box center [429, 24] width 358 height 21
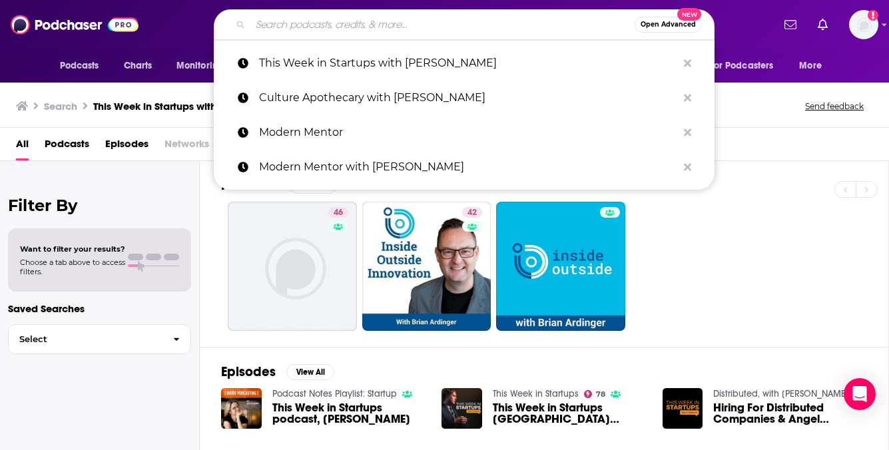
paste input "[PERSON_NAME]"
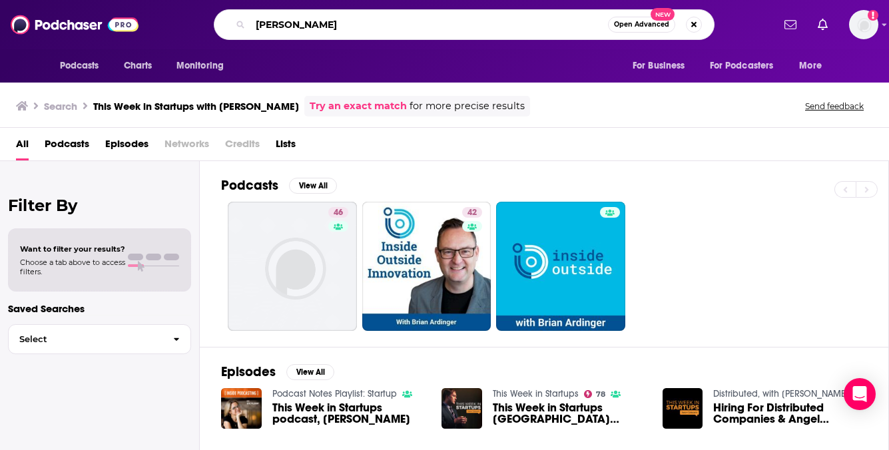
type input "[PERSON_NAME]"
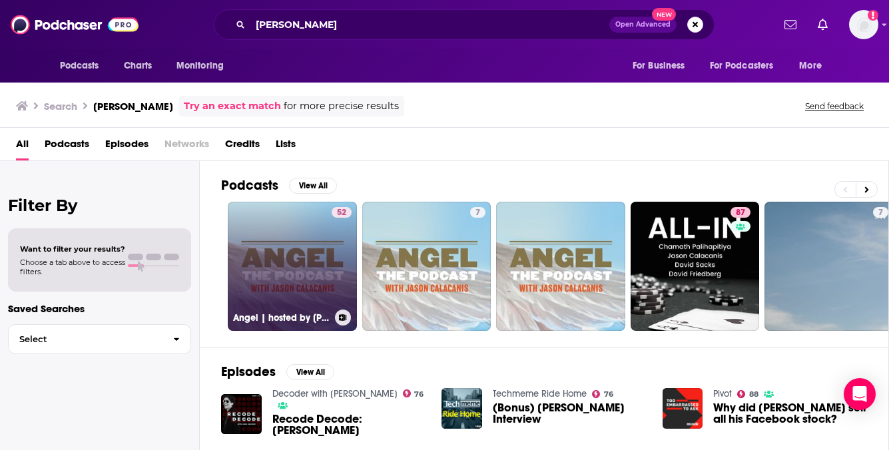
click at [316, 253] on link "52 Angel | hosted by [PERSON_NAME]" at bounding box center [292, 266] width 129 height 129
